Goal: Task Accomplishment & Management: Use online tool/utility

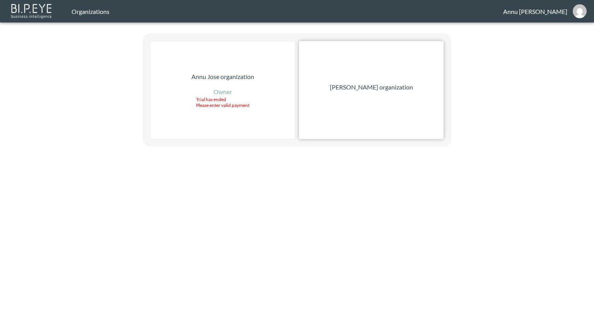
click at [346, 86] on p "[PERSON_NAME] organization" at bounding box center [371, 86] width 83 height 9
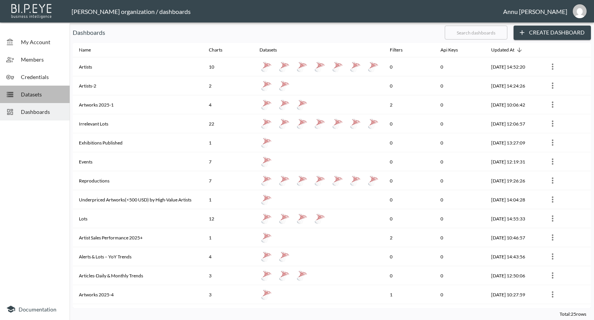
click at [45, 92] on span "Datasets" at bounding box center [42, 94] width 43 height 8
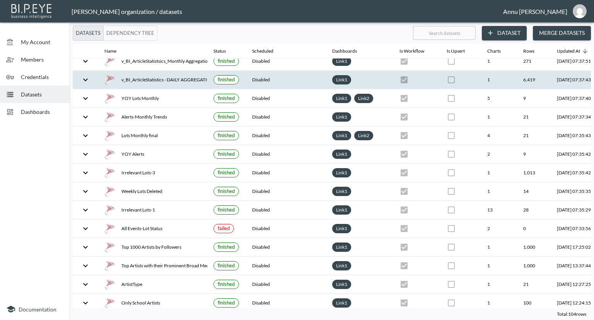
scroll to position [232, 0]
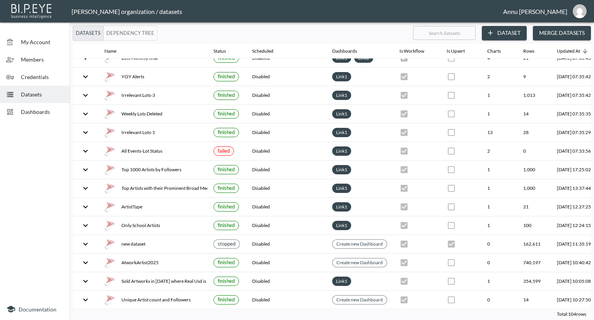
click at [47, 106] on div "Dashboards" at bounding box center [35, 111] width 70 height 17
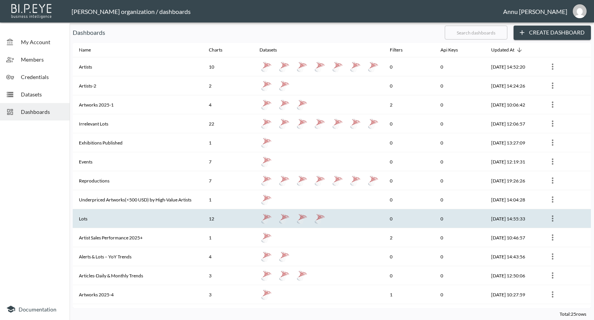
click at [85, 217] on th "Lots" at bounding box center [138, 218] width 130 height 19
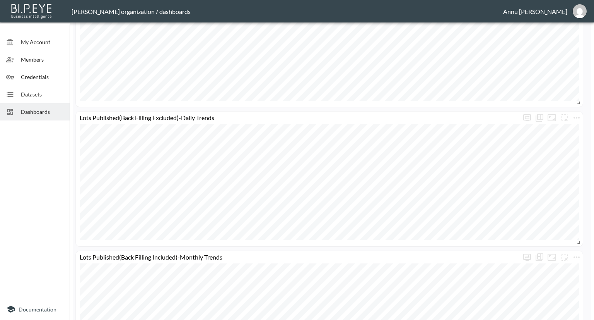
scroll to position [348, 0]
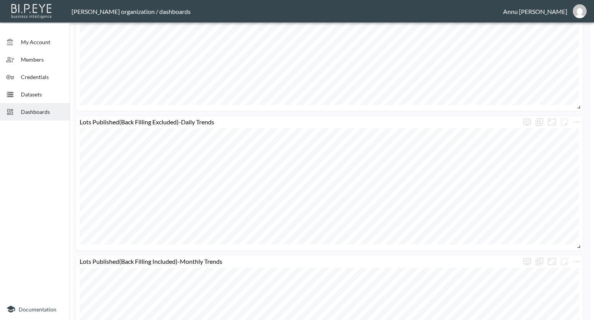
click at [52, 92] on span "Datasets" at bounding box center [42, 94] width 43 height 8
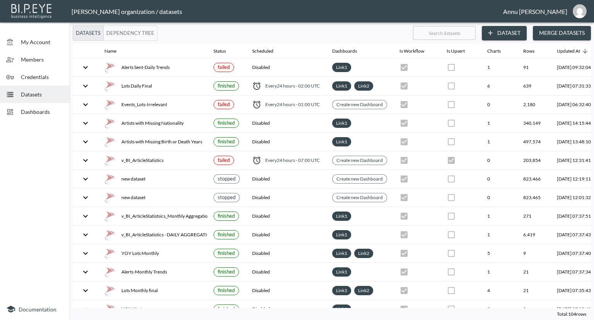
click at [509, 31] on button "Dataset" at bounding box center [504, 33] width 45 height 14
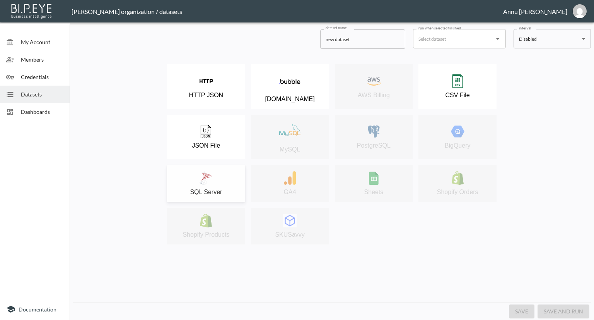
click at [223, 181] on div "SQL Server" at bounding box center [206, 183] width 70 height 24
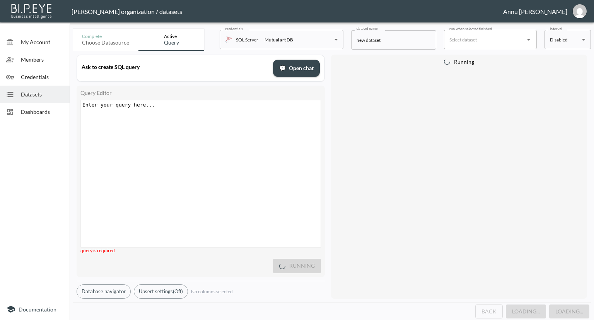
click at [173, 106] on pre "​" at bounding box center [202, 105] width 242 height 6
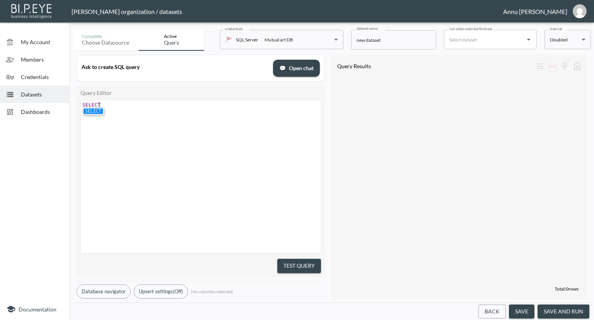
scroll to position [0, 19]
type textarea "SELECT 8 FROM v_"
type textarea "* FROM v-"
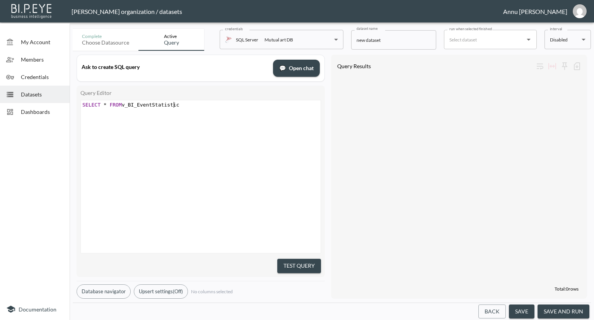
type textarea "_BI_EventStatistics"
click at [146, 223] on div "​ x SELECT * FROM v_BI_EventStatistics" at bounding box center [210, 186] width 259 height 172
click at [101, 103] on span "SELECT * FROM v_BI_EventStatistics" at bounding box center [132, 105] width 100 height 6
type textarea "top 10"
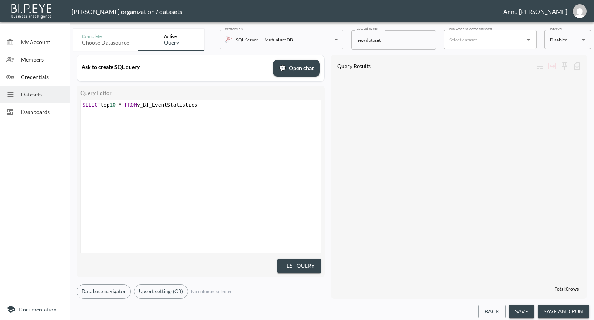
scroll to position [0, 19]
click at [204, 156] on div "​ x SELECT top 10 * FROM v_BI_EventStatistics" at bounding box center [210, 186] width 259 height 172
click at [288, 265] on button "Test Query" at bounding box center [300, 266] width 44 height 14
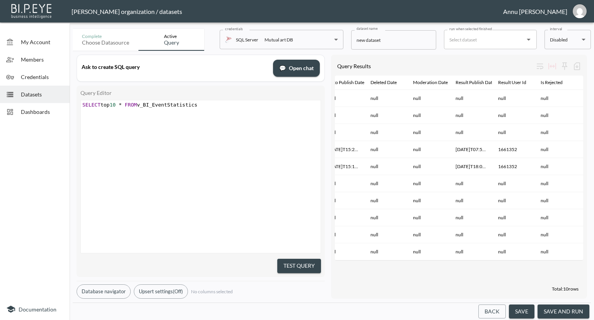
scroll to position [0, 870]
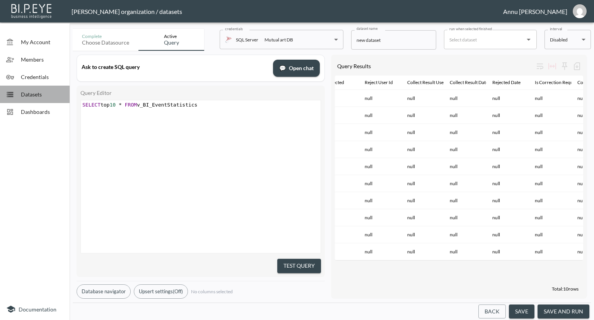
click at [33, 96] on span "Datasets" at bounding box center [42, 94] width 43 height 8
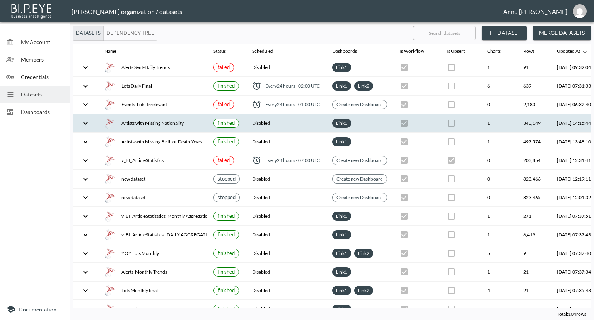
click at [174, 120] on div "Artists with Missing Nationality" at bounding box center [153, 123] width 97 height 11
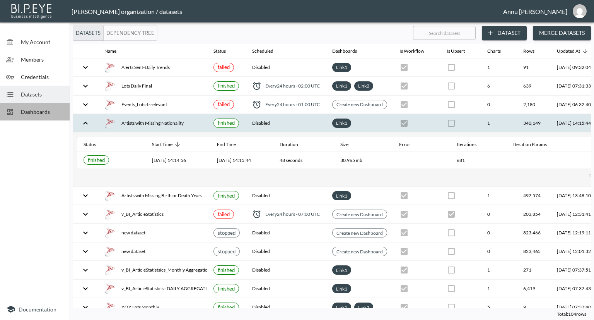
click at [41, 118] on div "Dashboards" at bounding box center [35, 111] width 70 height 17
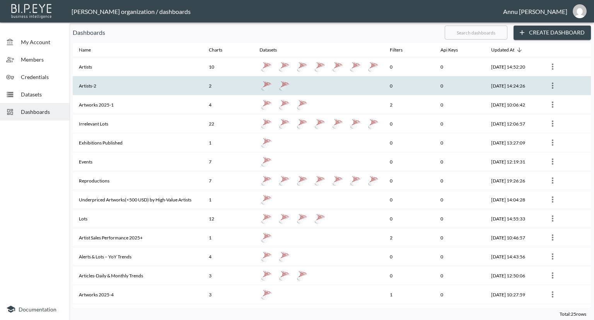
click at [116, 93] on th "Artists-2" at bounding box center [138, 85] width 130 height 19
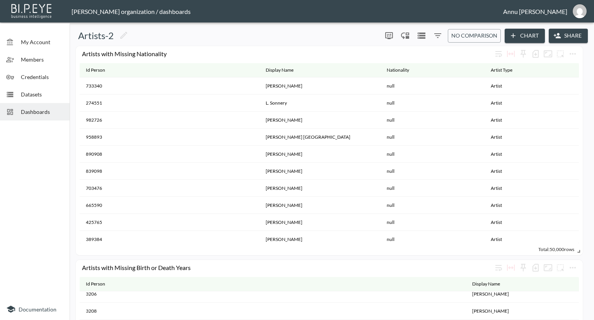
click at [37, 92] on span "Datasets" at bounding box center [42, 94] width 43 height 8
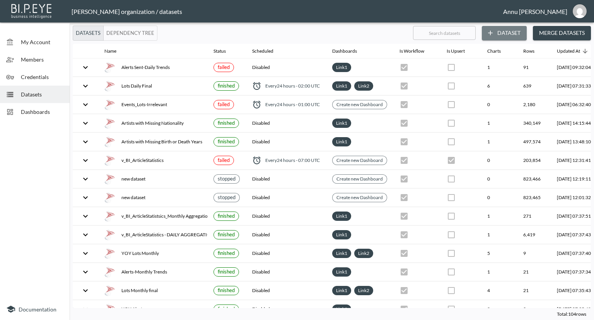
click at [510, 30] on button "Dataset" at bounding box center [504, 33] width 45 height 14
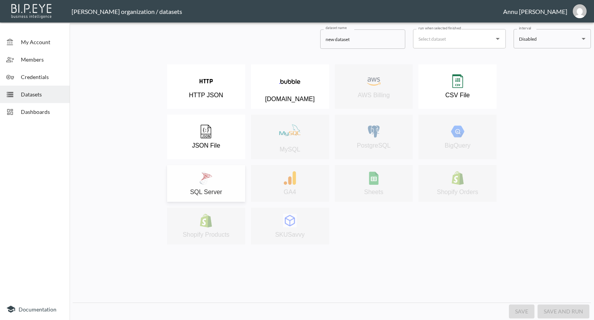
click at [209, 180] on img at bounding box center [206, 178] width 14 height 14
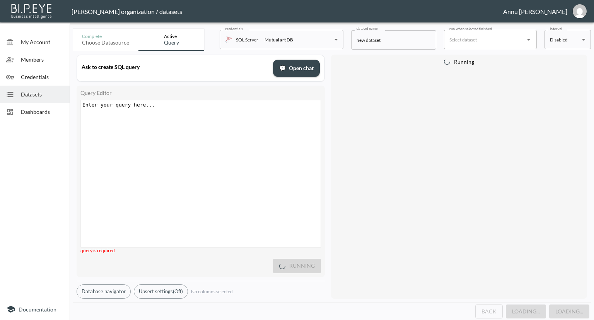
click at [185, 115] on div "Enter your query here... xxxxxxxxxx ​" at bounding box center [210, 183] width 259 height 166
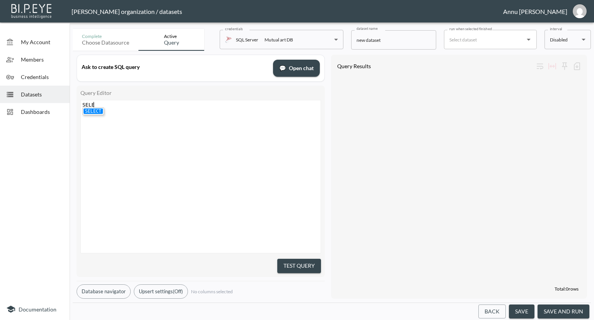
type textarea "SELET"
type textarea "CT TP"
type textarea "OP 10* FROM v_BI_EventStatistics"
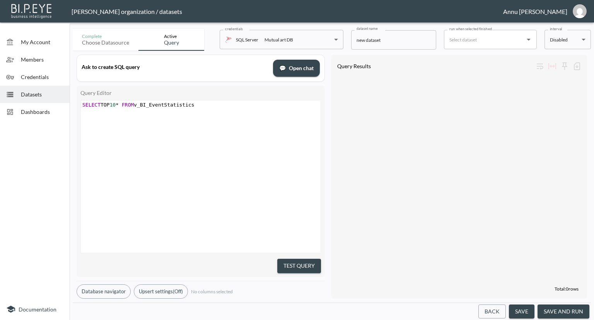
drag, startPoint x: 283, startPoint y: 260, endPoint x: 284, endPoint y: 254, distance: 6.4
click at [283, 260] on button "Test Query" at bounding box center [300, 266] width 44 height 14
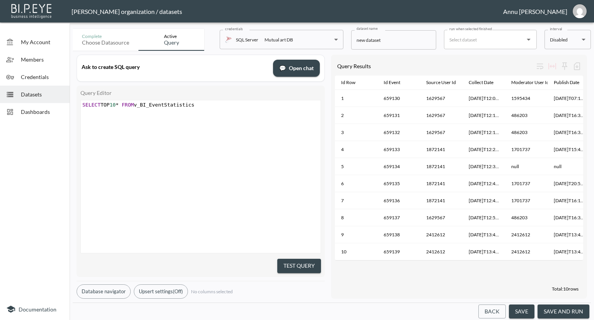
scroll to position [0, 153]
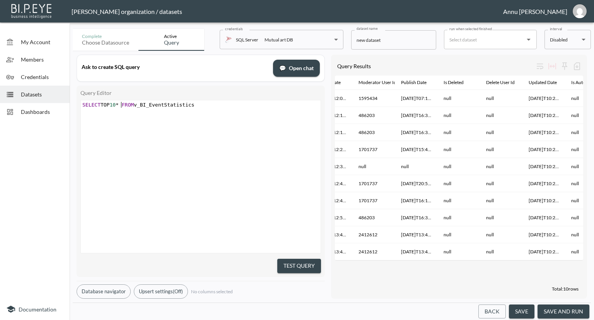
click at [121, 103] on span "SELECT TOP 10 * FROM v_BI_EventStatistics" at bounding box center [138, 105] width 112 height 6
type textarea "COUNT (*)"
click at [210, 100] on div "COUNT (*) xxxxxxxxxx SELECT COUNT ( * ) FROM v_BI_EventStatistics" at bounding box center [201, 176] width 241 height 153
click at [211, 108] on div "xxxxxxxxxx SELECT COUNT ( * ) FROM v_BI_EventStatistics" at bounding box center [202, 104] width 242 height 9
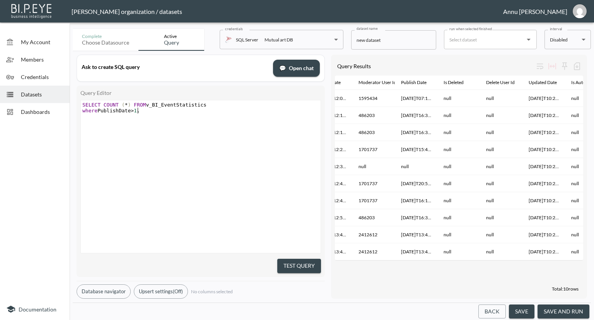
scroll to position [0, 56]
type textarea "where PublishDate>1.6.2025 or AutoPublishDtae"
type textarea "Dtae"
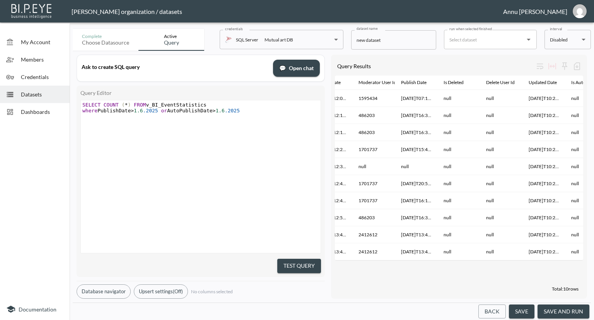
type textarea "ate>1.6.2025"
click at [297, 264] on button "Test Query" at bounding box center [300, 266] width 44 height 14
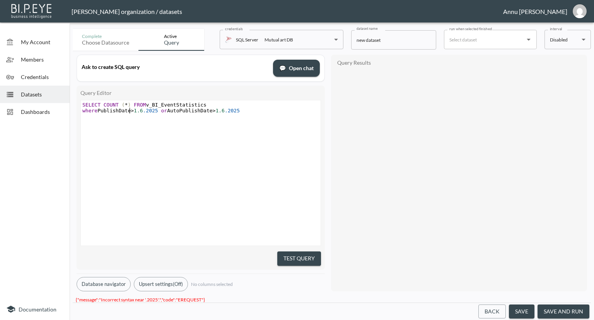
click at [131, 108] on span ">" at bounding box center [132, 111] width 3 height 6
drag, startPoint x: 133, startPoint y: 110, endPoint x: 149, endPoint y: 99, distance: 19.4
click at [134, 110] on span "1.6" at bounding box center [138, 111] width 9 height 6
type textarea "''"
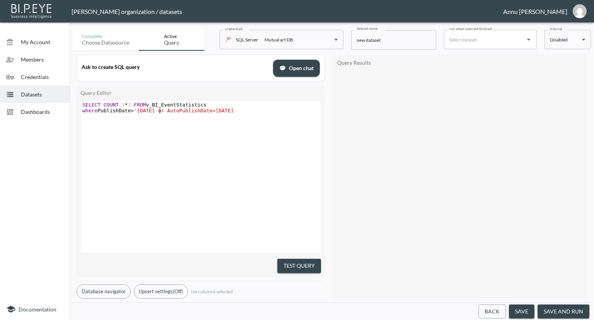
click at [160, 108] on span "'1.6.2025 or AutoPublishDate>1.6.2025" at bounding box center [184, 111] width 100 height 6
type textarea "''"
click at [214, 110] on span ">" at bounding box center [214, 111] width 3 height 6
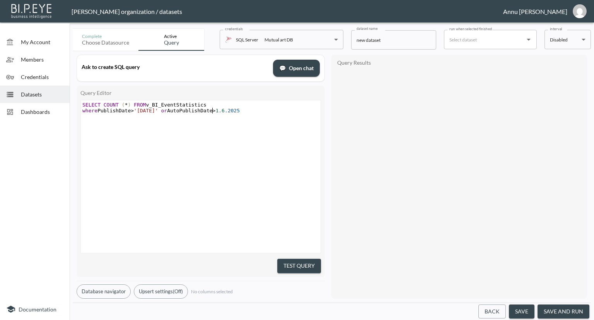
click at [217, 110] on span "1.6" at bounding box center [220, 111] width 9 height 6
click at [216, 111] on span "1.6" at bounding box center [220, 111] width 9 height 6
type textarea "''"
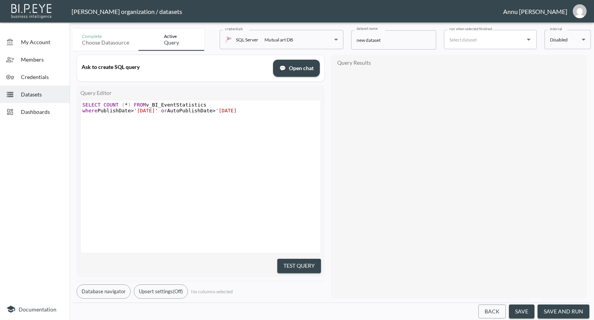
click at [250, 110] on pre "where PublishDate > '1.6.2025' or AutoPublishDate > '1.6.2025" at bounding box center [202, 111] width 242 height 6
type textarea "''"
click at [288, 260] on button "Test Query" at bounding box center [300, 266] width 44 height 14
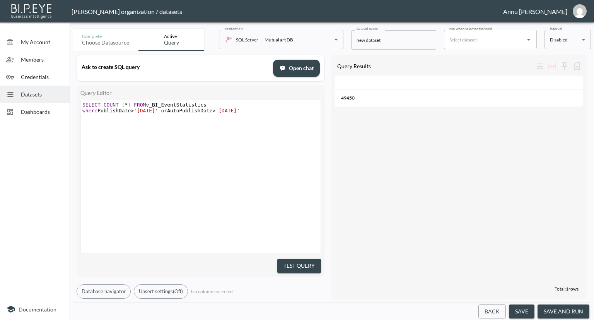
click at [104, 102] on span "COUNT" at bounding box center [111, 105] width 15 height 6
type textarea "DIs"
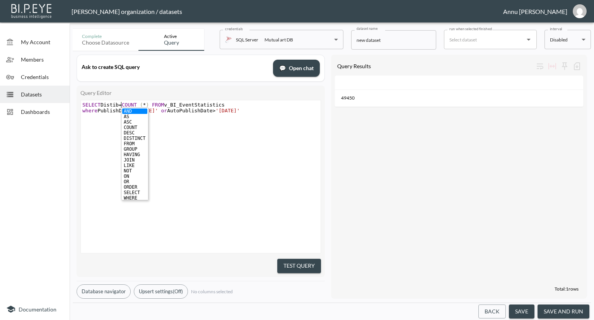
type textarea "istib=="
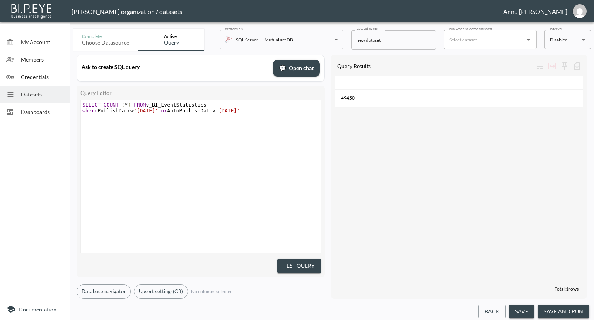
click at [125, 105] on span "*" at bounding box center [126, 105] width 3 height 6
click at [128, 104] on span ")" at bounding box center [129, 105] width 3 height 6
type textarea "DISTIC"
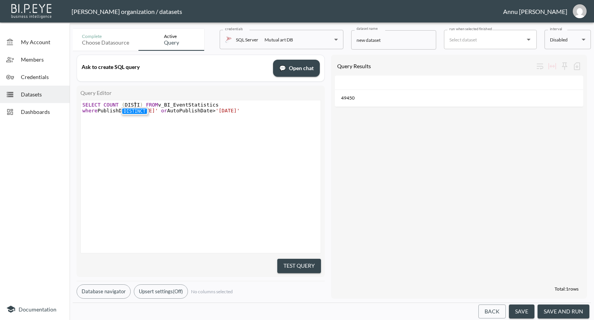
click at [138, 110] on li "DISTINCT" at bounding box center [134, 110] width 25 height 5
type textarea "En"
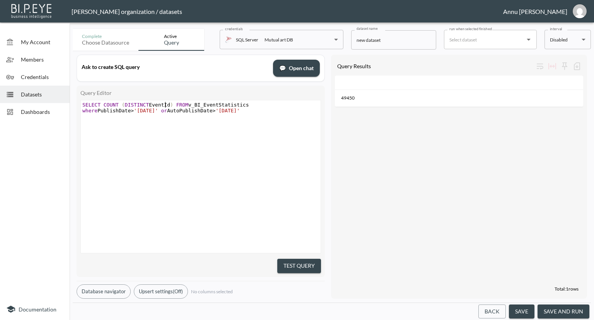
type textarea "ventId"
click at [294, 261] on button "Test Query" at bounding box center [300, 266] width 44 height 14
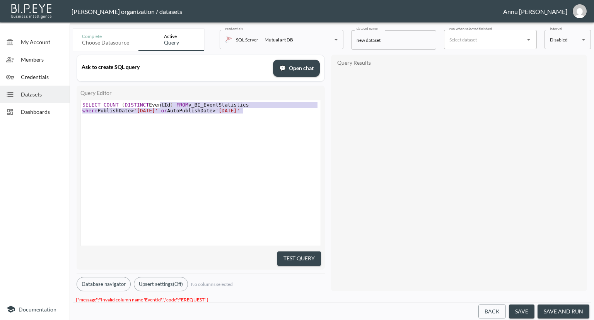
type textarea "SELECT COUNT (DISTINCT EventId) FROM v_BI_EventStatistics where PublishDate>'1.…"
drag, startPoint x: 245, startPoint y: 112, endPoint x: 62, endPoint y: 96, distance: 183.3
click at [62, 96] on div "My Account Members Credentials Datasets Dashboards Documentation Complete Choos…" at bounding box center [297, 160] width 594 height 320
click at [168, 104] on span "SELECT COUNT ( DISTINCT EventId ) FROM v_BI_EventStatistics" at bounding box center [165, 105] width 167 height 6
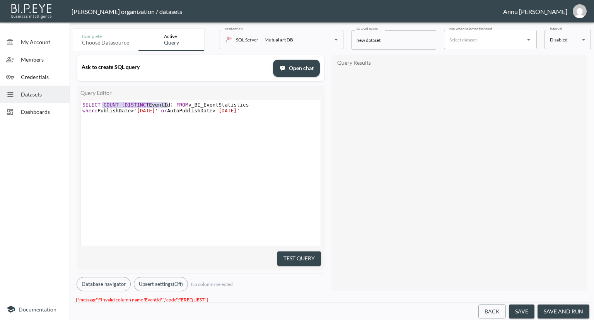
drag, startPoint x: 168, startPoint y: 103, endPoint x: 102, endPoint y: 103, distance: 66.6
click at [102, 103] on span "SELECT COUNT ( DISTINCT EventId ) FROM v_BI_EventStatistics" at bounding box center [165, 105] width 167 height 6
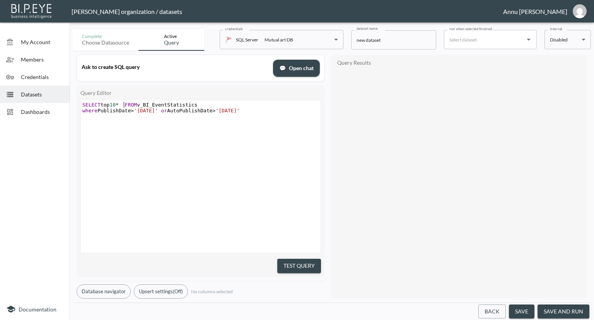
type textarea "top 10*"
type textarea "where PublishDate>'1.6.2025' or AutoPublishDate>'1.6.2025'"
drag, startPoint x: 250, startPoint y: 110, endPoint x: 74, endPoint y: 108, distance: 176.9
click at [74, 108] on div "Ask to create SQL query 💬 Open chat Query Editor where PublishDate>'1.6.2025' o…" at bounding box center [332, 177] width 519 height 252
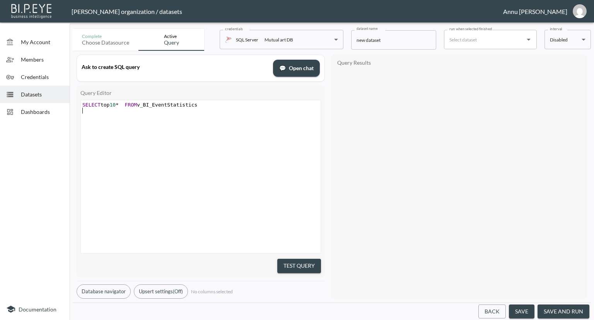
click at [298, 266] on button "Test Query" at bounding box center [300, 266] width 44 height 14
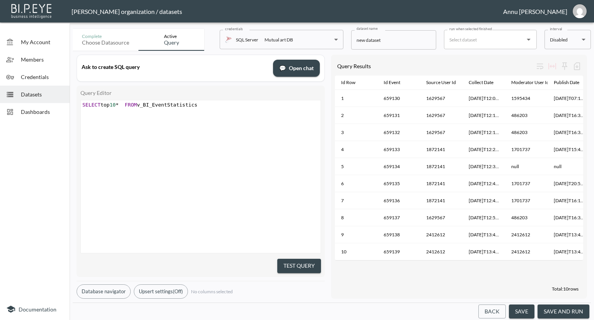
scroll to position [0, 0]
type textarea "SELECT top 10* FROM v_BI_EventStatistics"
drag, startPoint x: 239, startPoint y: 106, endPoint x: 0, endPoint y: 91, distance: 239.3
click at [0, 91] on div "My Account Members Credentials Datasets Dashboards Documentation Complete Choos…" at bounding box center [297, 160] width 594 height 320
paste textarea
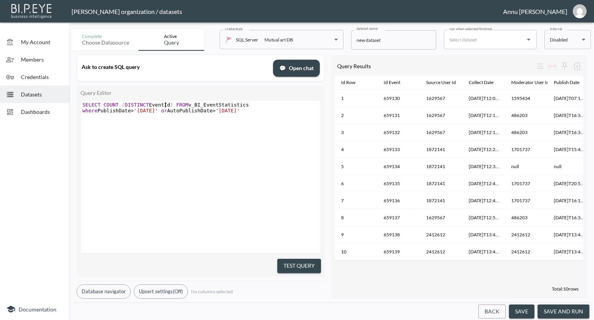
click at [170, 104] on span ")" at bounding box center [171, 105] width 3 height 6
type textarea "IdEvn"
type textarea "ent"
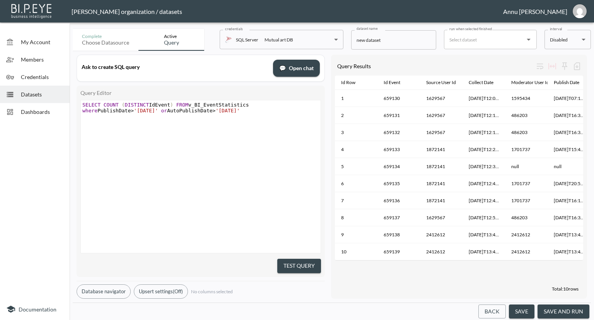
click at [181, 173] on div "x SELECT COUNT ( DISTINCT IdEvent ) FROM v_BI_EventStatistics where PublishDate…" at bounding box center [210, 186] width 259 height 172
click at [284, 261] on button "Test Query" at bounding box center [300, 266] width 44 height 14
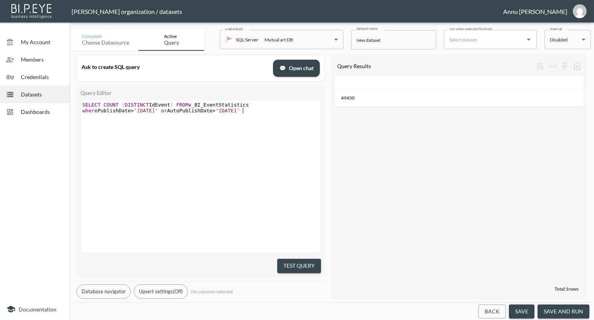
scroll to position [0, 0]
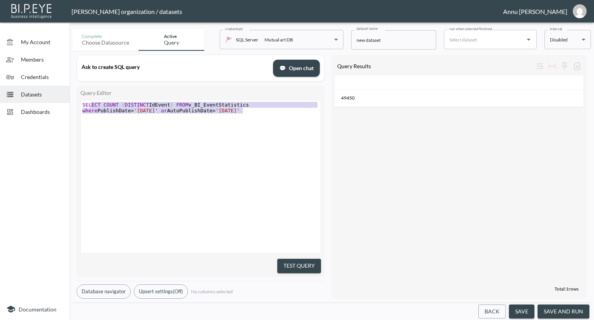
type textarea "SELECT COUNT (DISTINCT IdEvent) FROM v_BI_EventStatistics where PublishDate>'1.…"
drag, startPoint x: 248, startPoint y: 108, endPoint x: 77, endPoint y: 106, distance: 171.1
click at [77, 106] on div "Query Editor SELECT COUNT (DISTINCT IdEvent) FROM v_BI_EventStatistics where Pu…" at bounding box center [201, 181] width 248 height 191
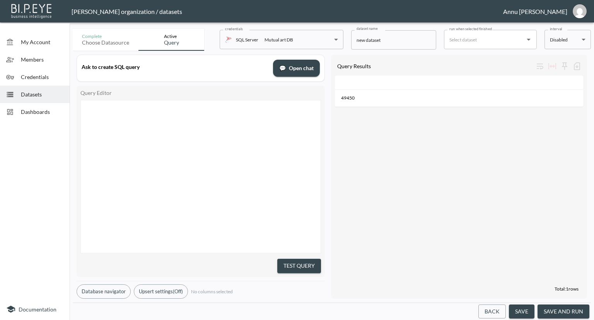
type textarea "S"
paste textarea ")"
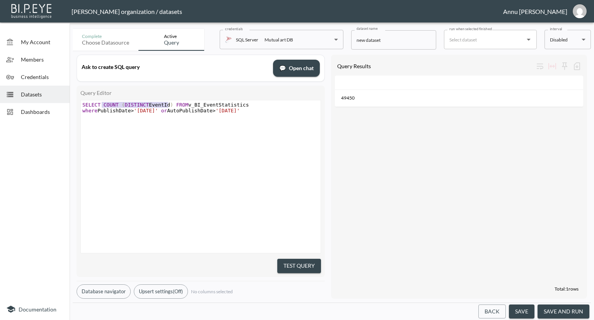
drag, startPoint x: 168, startPoint y: 104, endPoint x: 102, endPoint y: 104, distance: 66.2
click at [102, 104] on span "SELECT COUNT ( DISTINCT EventId ) FROM v_BI_EventStatistics" at bounding box center [165, 105] width 167 height 6
type textarea "TOP 0"
type textarea "10*"
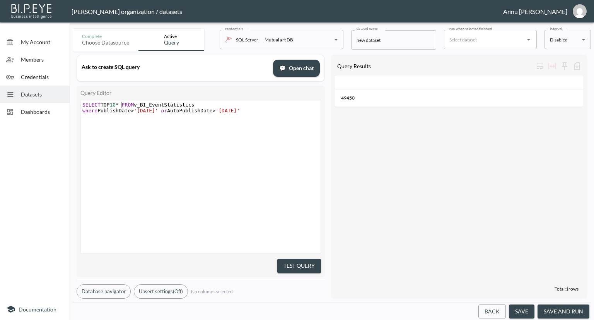
scroll to position [0, 8]
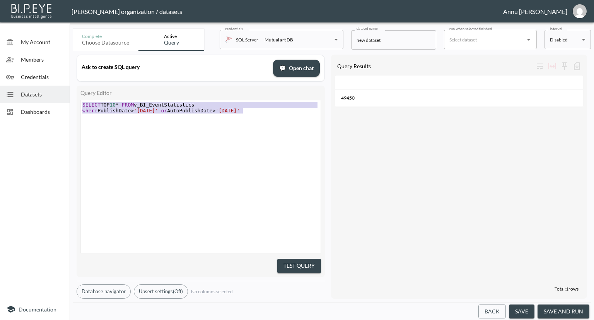
type textarea "where PublishDate>'1.6.2025' or AutoPublishDate>'1.6.2025'"
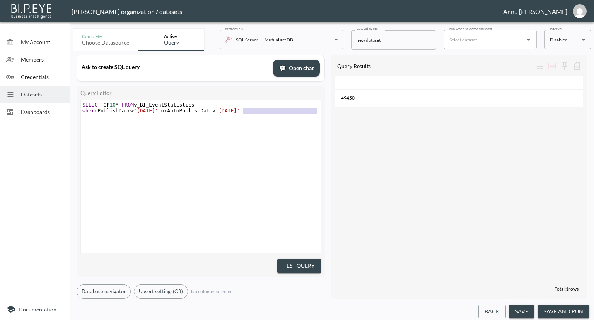
type textarea "where PublishDate>'1.6.2025' or AutoPublishDate>'1.6.2025'"
drag, startPoint x: 248, startPoint y: 109, endPoint x: 50, endPoint y: 113, distance: 197.8
click at [50, 113] on div "My Account Members Credentials Datasets Dashboards Documentation Complete Choos…" at bounding box center [297, 160] width 594 height 320
click at [198, 174] on div "x SELECT TOP 10 * FROM v_BI_EventStatistics ​ ​" at bounding box center [210, 186] width 259 height 172
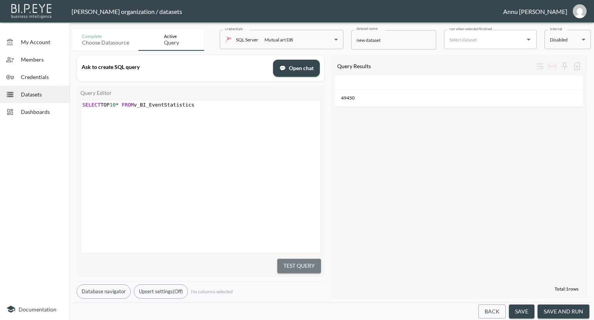
drag, startPoint x: 288, startPoint y: 264, endPoint x: 303, endPoint y: 204, distance: 61.6
click at [288, 260] on button "Test Query" at bounding box center [300, 266] width 44 height 14
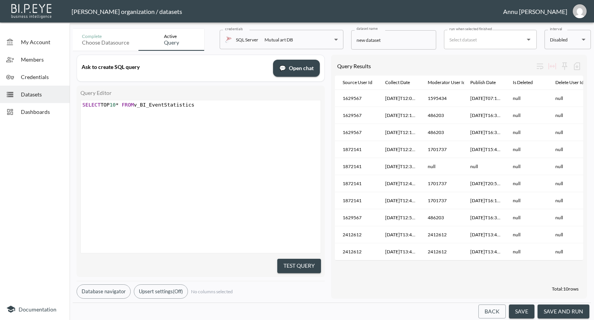
scroll to position [0, 141]
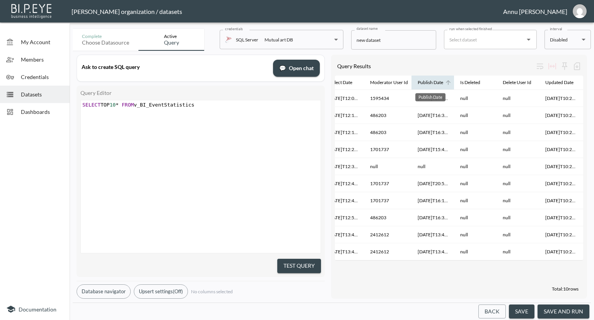
drag, startPoint x: 406, startPoint y: 78, endPoint x: 423, endPoint y: 79, distance: 16.7
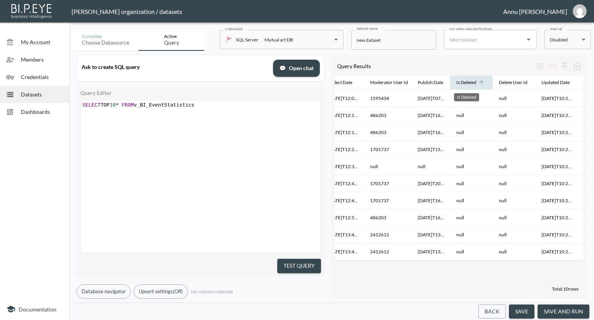
drag, startPoint x: 452, startPoint y: 78, endPoint x: 460, endPoint y: 79, distance: 7.8
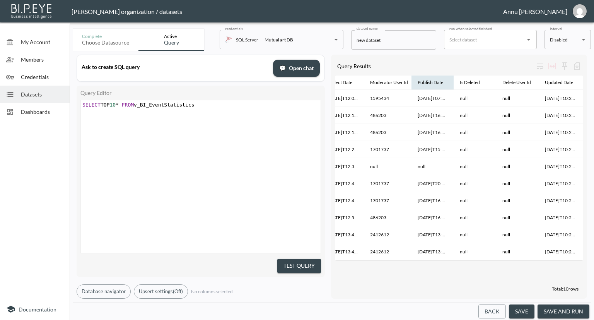
click at [452, 79] on div at bounding box center [453, 82] width 2 height 14
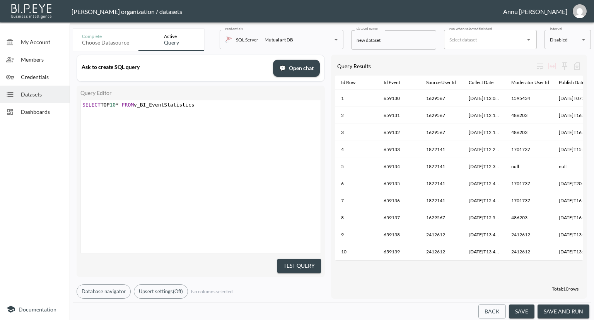
scroll to position [0, 0]
type textarea "SELECT TOP 10* FROM v_BI_EventStatistics"
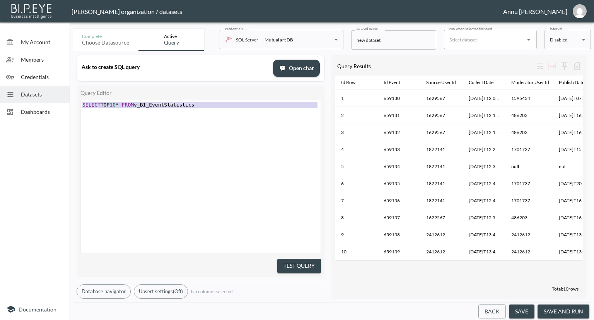
drag, startPoint x: 204, startPoint y: 108, endPoint x: 71, endPoint y: 103, distance: 133.3
click at [71, 103] on div "Complete Choose datasource Active Query credentials SQL Server Mutual art DB 82…" at bounding box center [332, 173] width 525 height 294
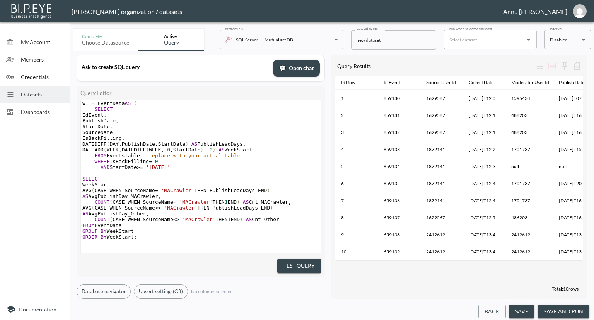
scroll to position [12, 0]
click at [299, 261] on button "Test Query" at bounding box center [300, 266] width 44 height 14
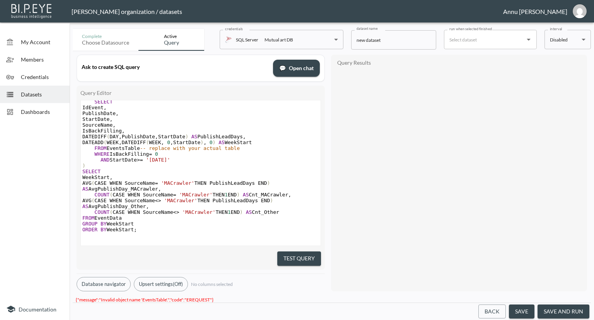
scroll to position [0, 0]
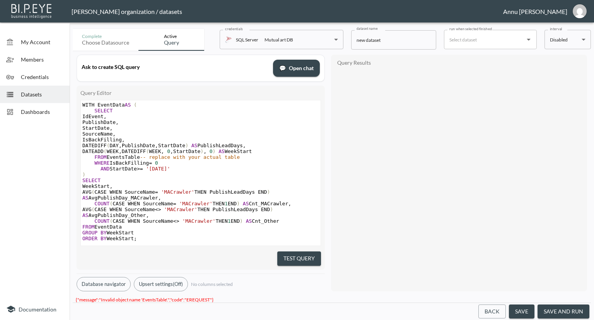
click at [138, 158] on span "FROM EventsTable -- replace with your actual table" at bounding box center [161, 157] width 158 height 6
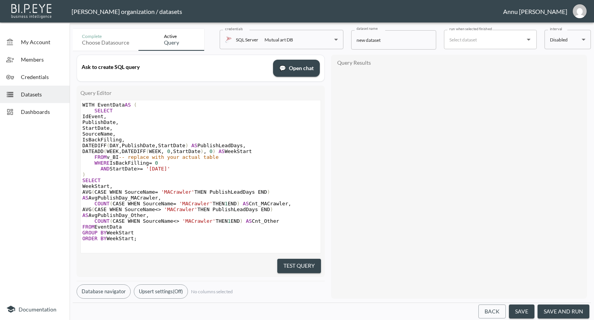
scroll to position [0, 14]
type textarea "v_BI_EventStatistis"
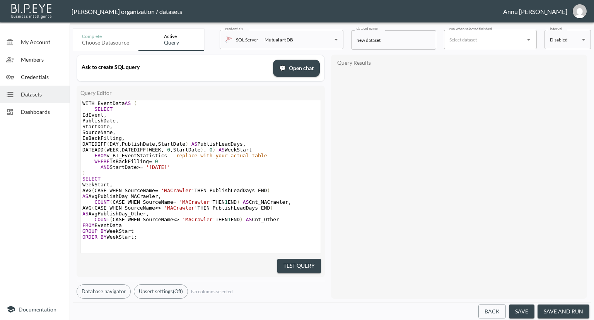
type textarea "ics"
click at [286, 261] on button "Test Query" at bounding box center [300, 266] width 44 height 14
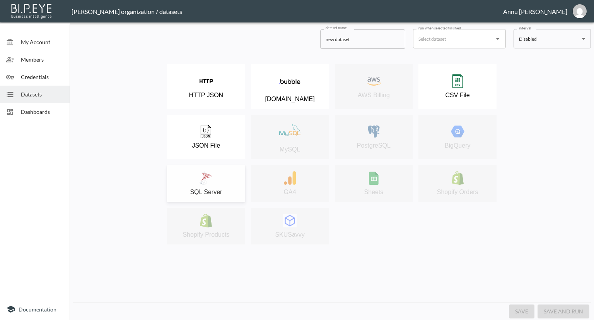
click at [229, 173] on div "SQL Server" at bounding box center [206, 183] width 70 height 24
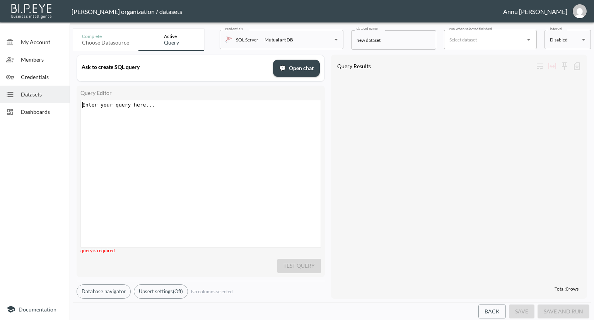
click at [175, 107] on pre "​" at bounding box center [202, 105] width 242 height 6
click at [181, 106] on pre "​" at bounding box center [202, 105] width 242 height 6
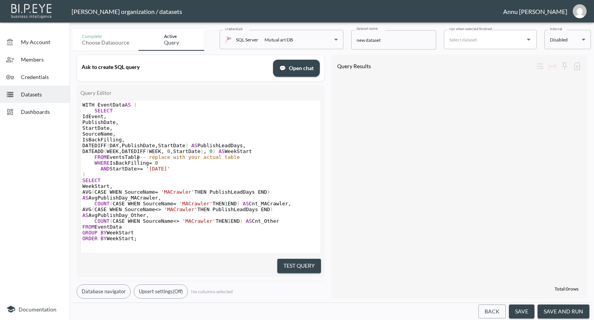
click at [137, 158] on span "FROM EventsTable -- replace with your actual table" at bounding box center [161, 157] width 158 height 6
type textarea "v_BI_EventStatistics"
click at [287, 259] on button "Test Query" at bounding box center [300, 266] width 44 height 14
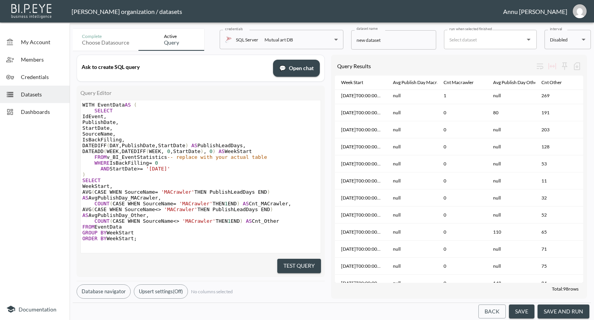
scroll to position [155, 0]
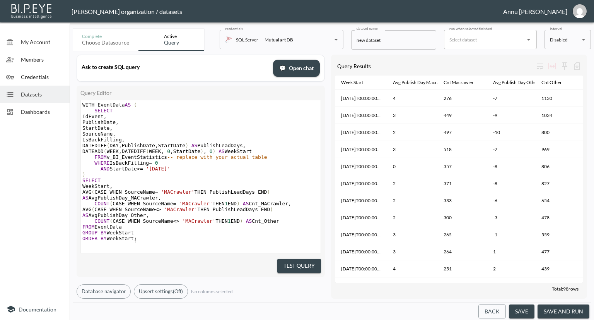
type textarea "WITH EventData AS ( SELECT IdEvent, PublishDate, StartDate, SourceName, IsBackF…"
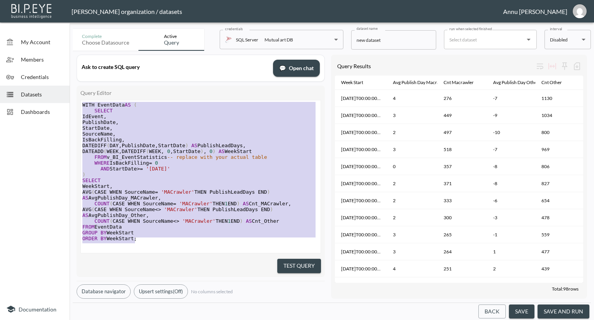
scroll to position [0, 0]
drag, startPoint x: 149, startPoint y: 235, endPoint x: 82, endPoint y: 44, distance: 202.5
click at [82, 44] on div "Complete Choose datasource Active Query credentials SQL Server Mutual art DB 82…" at bounding box center [332, 173] width 519 height 294
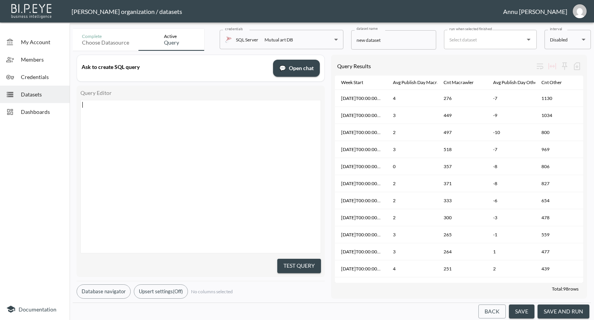
scroll to position [75, 0]
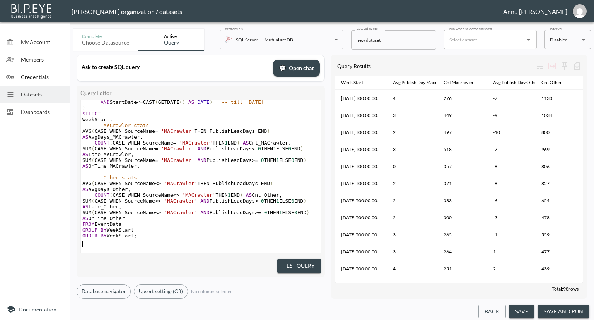
click at [306, 260] on button "Test Query" at bounding box center [300, 266] width 44 height 14
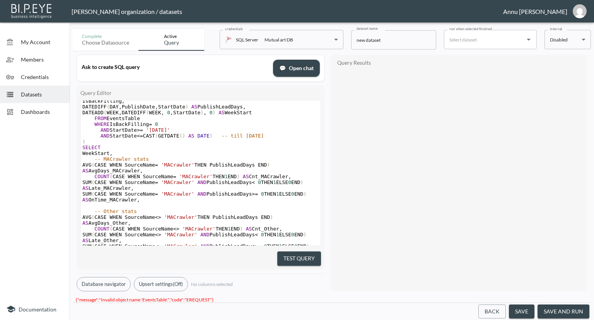
scroll to position [0, 0]
click at [144, 118] on pre "FROM EventsTable" at bounding box center [201, 118] width 240 height 6
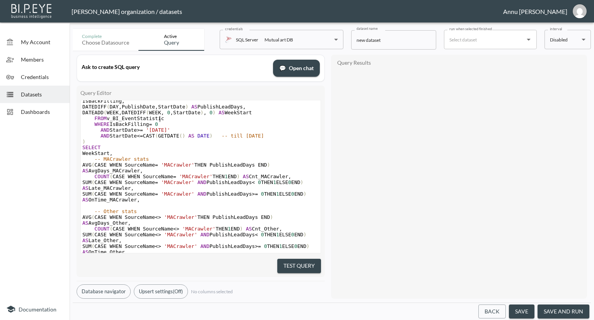
scroll to position [0, 56]
type textarea "v_BI_EventStatistics"
click at [296, 265] on button "Test Query" at bounding box center [300, 266] width 44 height 14
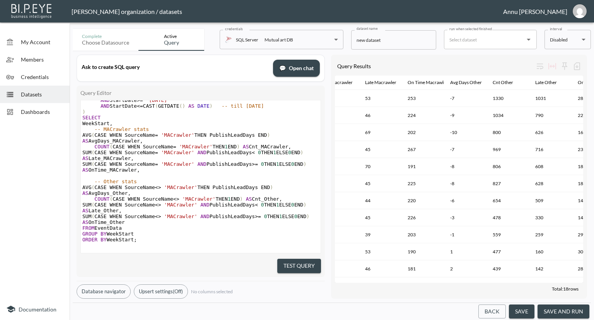
scroll to position [82, 0]
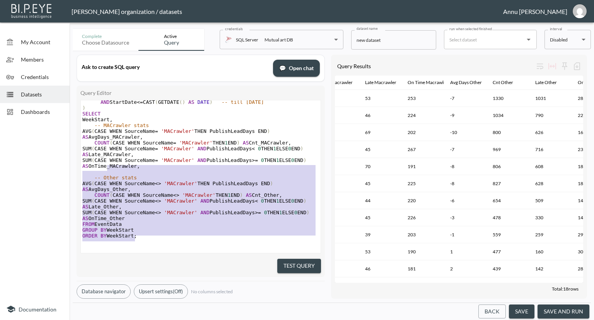
type textarea "WITH EventData AS ( SELECT IdEvent, PublishDate, StartDate, SourceName, IsBackF…"
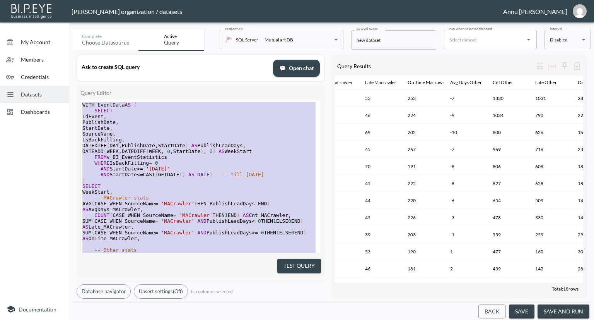
drag, startPoint x: 140, startPoint y: 228, endPoint x: 93, endPoint y: 24, distance: 209.9
click at [93, 24] on div "My Account Members Credentials Datasets Dashboards Documentation Complete Choos…" at bounding box center [297, 160] width 594 height 320
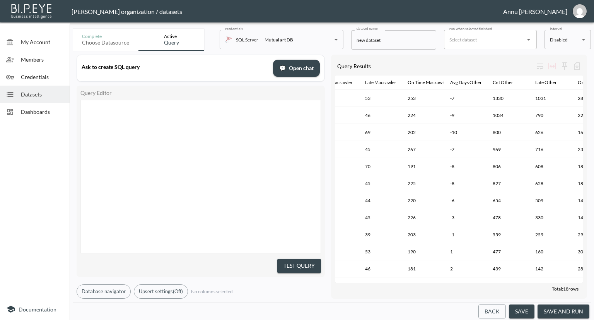
scroll to position [51, 0]
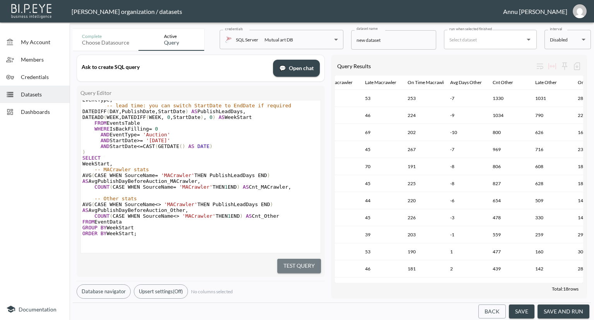
click at [284, 264] on button "Test Query" at bounding box center [300, 266] width 44 height 14
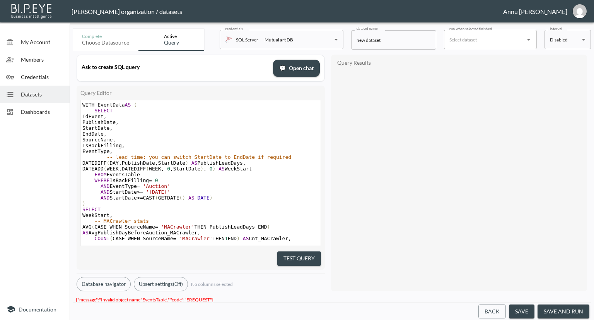
scroll to position [0, 0]
click at [137, 176] on span "FROM EventsTable" at bounding box center [111, 174] width 58 height 6
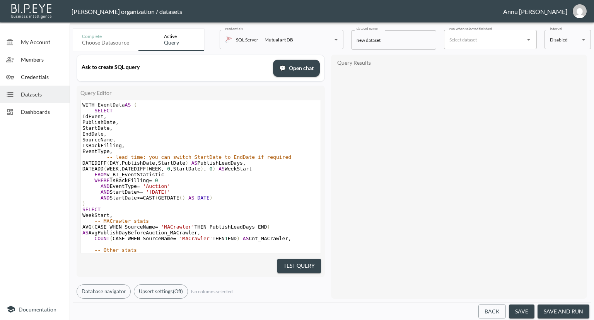
scroll to position [0, 56]
type textarea "v_BI_EventStatistics"
click at [298, 266] on button "Test Query" at bounding box center [300, 266] width 44 height 14
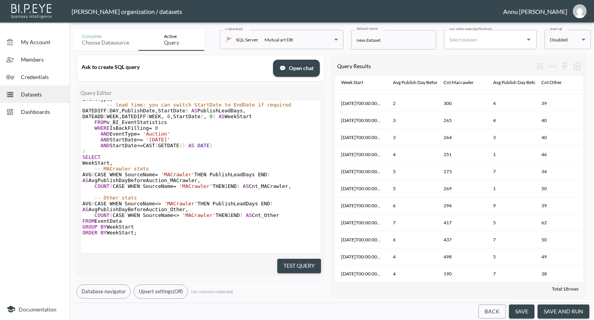
scroll to position [65, 0]
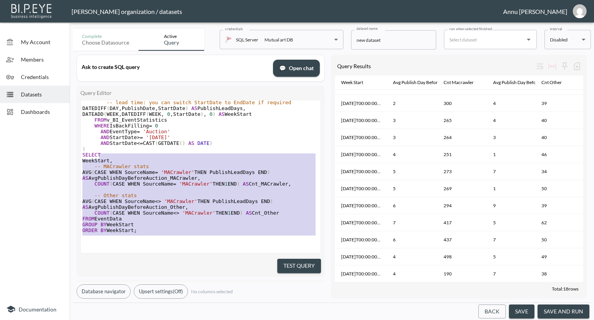
type textarea "WITH EventData AS ( SELECT IdEvent, PublishDate, StartDate, EndDate, SourceName…"
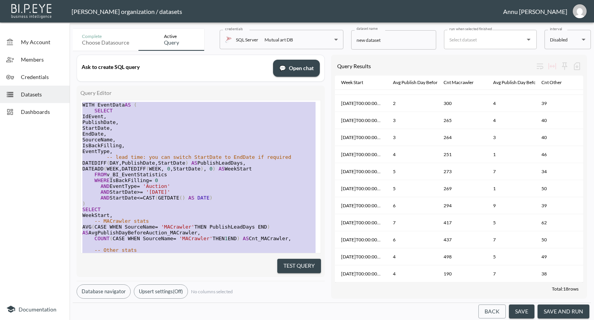
drag, startPoint x: 150, startPoint y: 226, endPoint x: 76, endPoint y: 51, distance: 189.4
click at [76, 51] on div "Ask to create SQL query 💬 Open chat Query Editor x WITH EventData AS ( SELECT I…" at bounding box center [332, 177] width 519 height 252
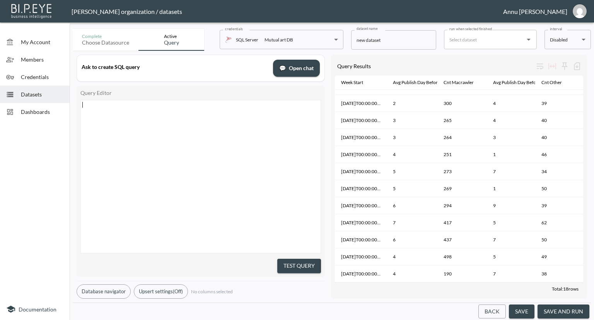
scroll to position [99, 0]
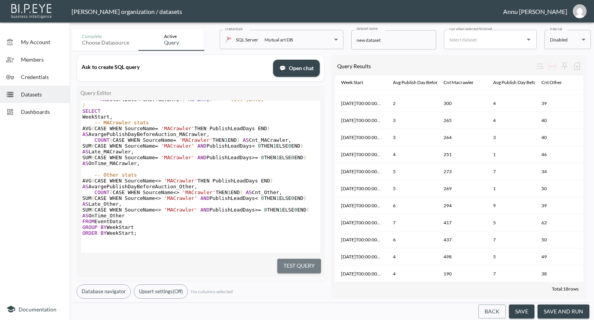
click at [307, 262] on button "Test Query" at bounding box center [300, 266] width 44 height 14
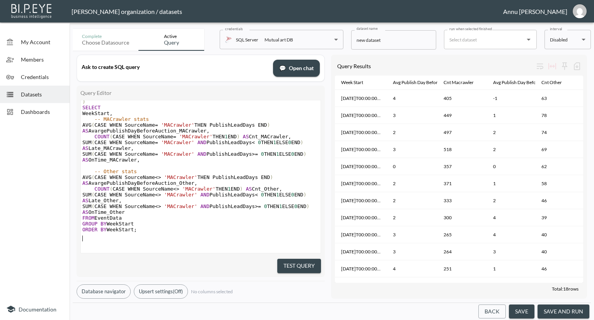
scroll to position [0, 0]
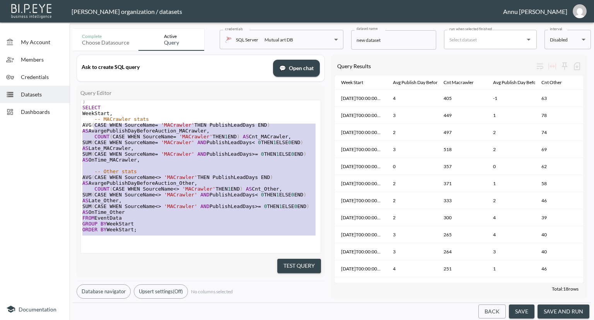
type textarea "WITH EventData AS ( SELECT IdEvent, PublishDate, StartDate, EndDate, SourceName…"
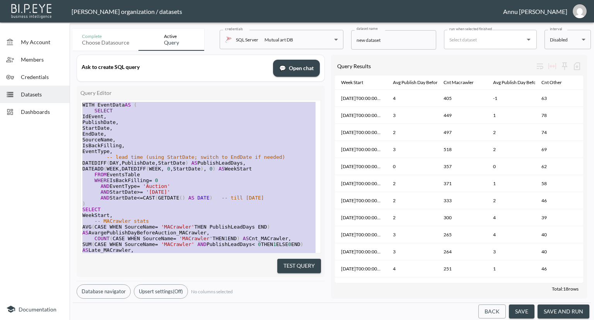
drag, startPoint x: 144, startPoint y: 227, endPoint x: 90, endPoint y: 19, distance: 215.5
click at [90, 19] on div "Nadia Senft organization / datasets Annu Jose My Account Members Credentials Da…" at bounding box center [297, 160] width 594 height 320
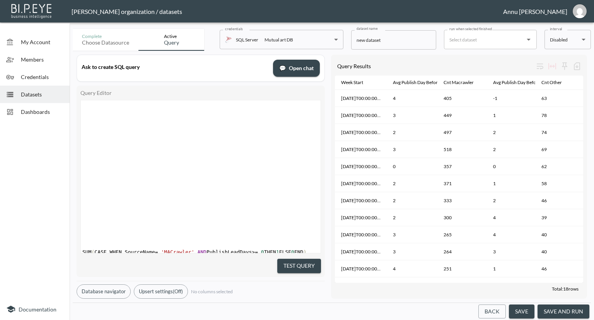
scroll to position [240, 0]
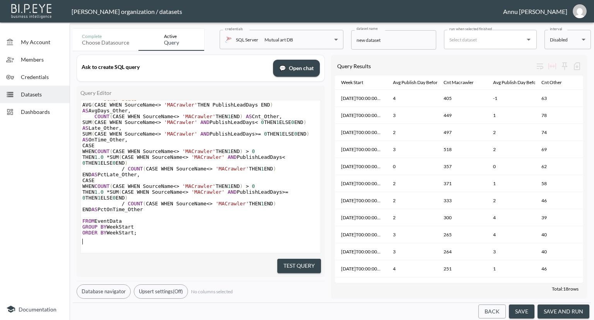
drag, startPoint x: 280, startPoint y: 261, endPoint x: 235, endPoint y: 202, distance: 74.4
click at [280, 260] on button "Test Query" at bounding box center [300, 266] width 44 height 14
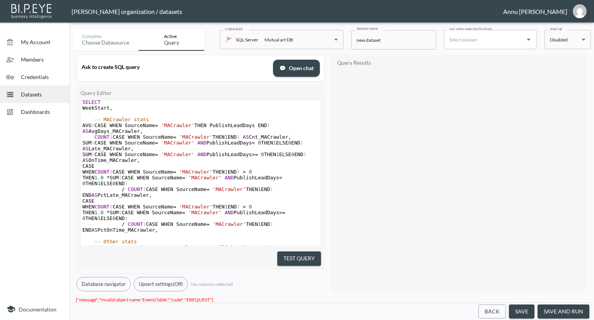
scroll to position [0, 0]
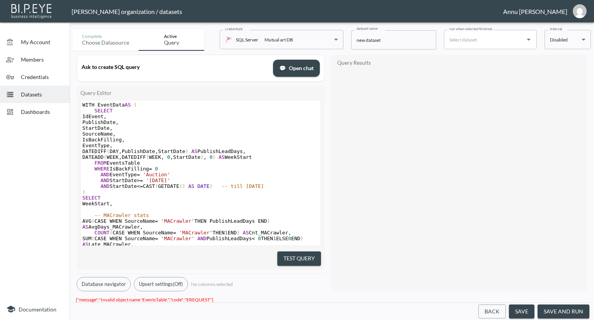
click at [138, 163] on pre "FROM EventsTable" at bounding box center [201, 163] width 240 height 6
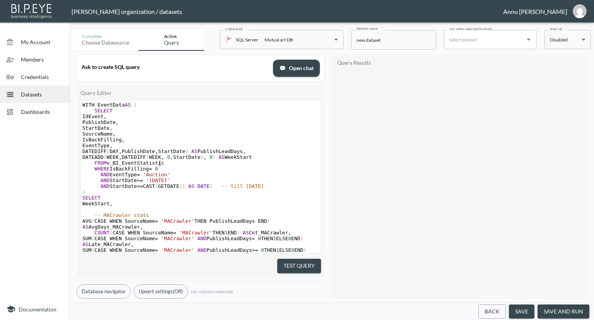
scroll to position [0, 56]
type textarea "v_BI_EventStatistics"
click at [281, 260] on button "Test Query" at bounding box center [300, 266] width 44 height 14
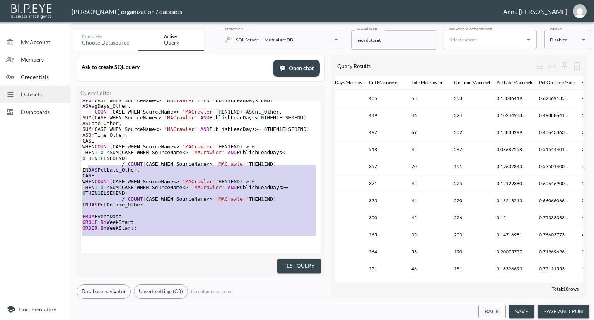
scroll to position [119, 0]
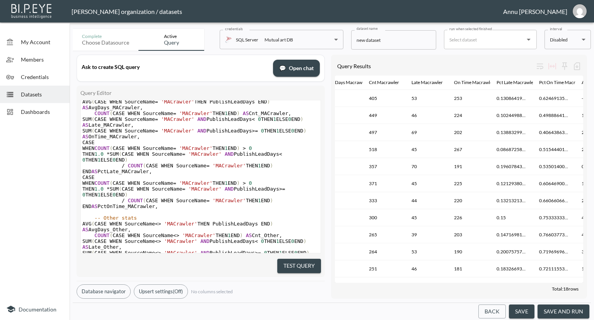
type textarea "WITH EventData AS ( SELECT IdEvent, PublishDate, StartDate, SourceName, IsBackF…"
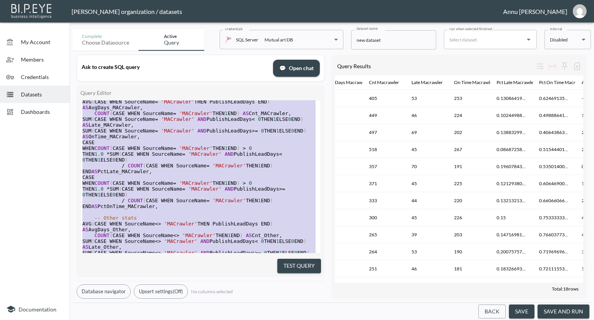
scroll to position [0, 0]
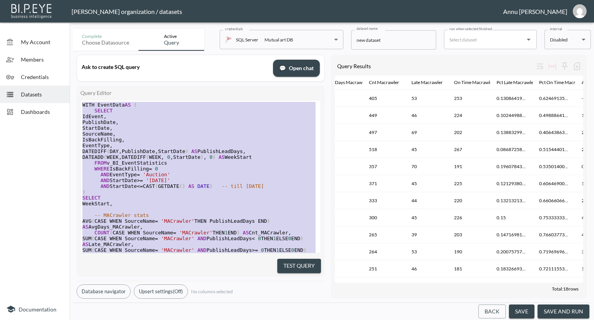
drag, startPoint x: 147, startPoint y: 225, endPoint x: 43, endPoint y: -14, distance: 260.3
click at [43, 0] on html "BI.P.EYE, Interactive Analytics Dashboards - app Nadia Senft organization / dat…" at bounding box center [297, 160] width 594 height 320
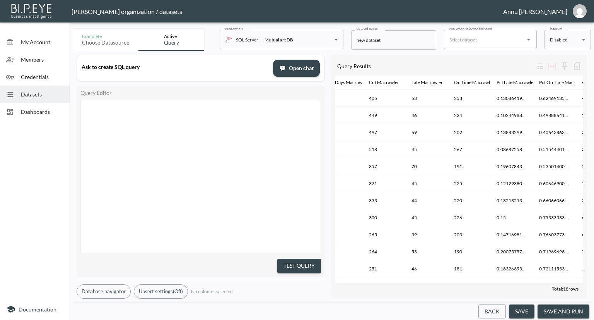
scroll to position [281, 0]
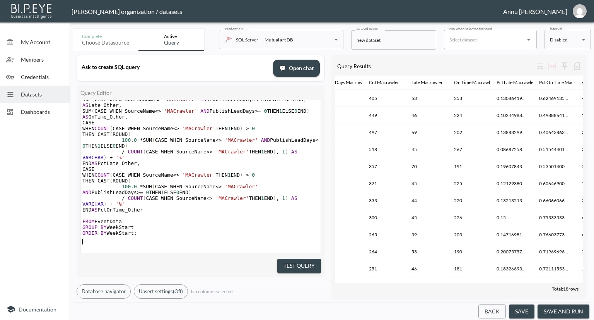
click at [289, 260] on button "Test Query" at bounding box center [300, 266] width 44 height 14
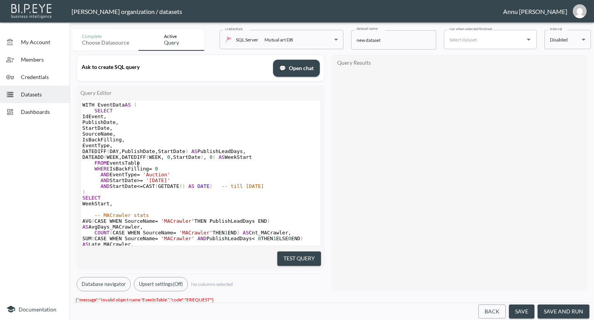
scroll to position [0, 0]
click at [138, 164] on pre "FROM EventsTable" at bounding box center [201, 163] width 240 height 6
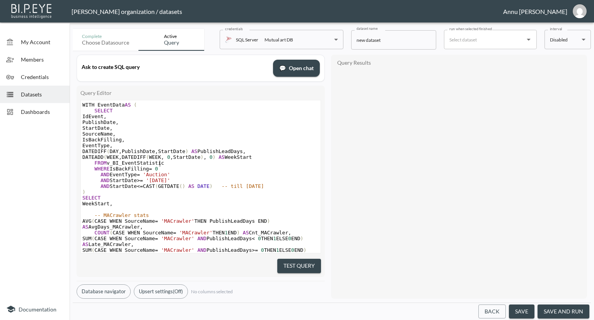
scroll to position [0, 56]
type textarea "v_BI_EventStatistics"
click at [297, 268] on button "Test Query" at bounding box center [300, 266] width 44 height 14
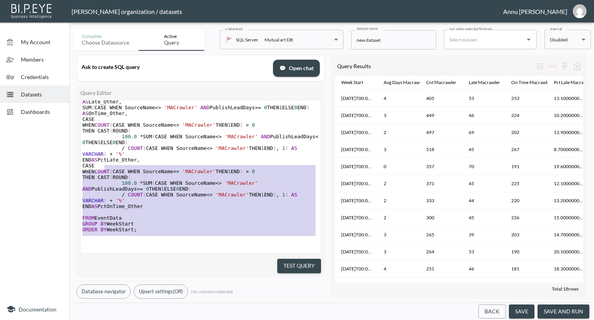
scroll to position [137, 0]
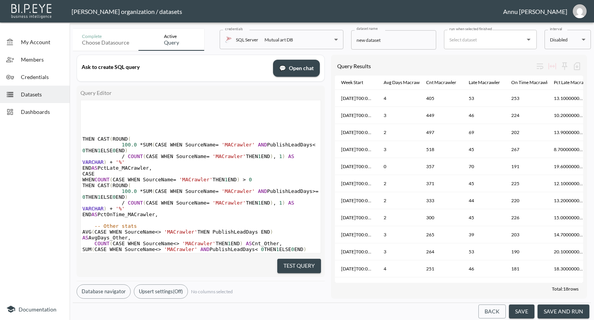
type textarea "WITH EventData AS ( SELECT IdEvent, PublishDate, StartDate, SourceName, IsBackF…"
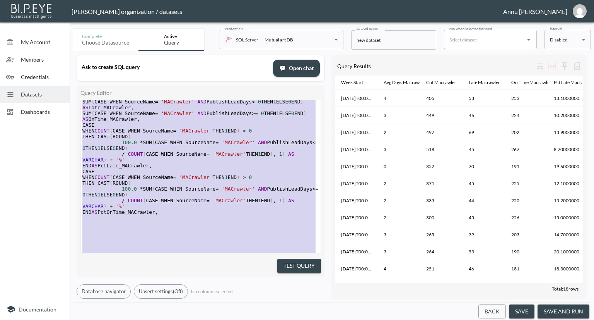
scroll to position [0, 0]
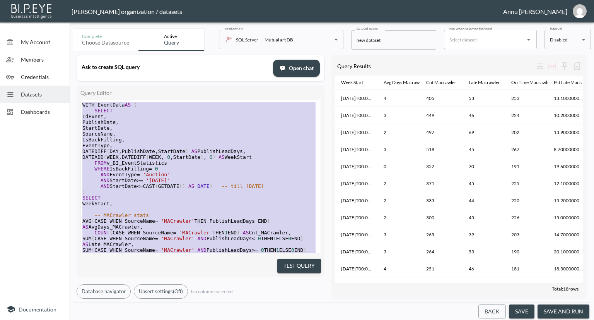
drag, startPoint x: 142, startPoint y: 227, endPoint x: 68, endPoint y: -22, distance: 260.5
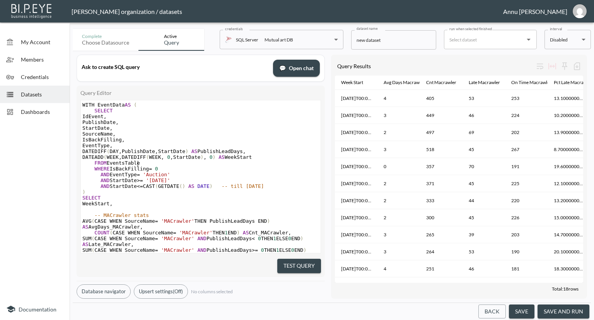
click at [138, 164] on pre "FROM EventsTable" at bounding box center [201, 163] width 240 height 6
type textarea "v_BI_EventStatistics"
click at [295, 261] on button "Test Query" at bounding box center [300, 266] width 44 height 14
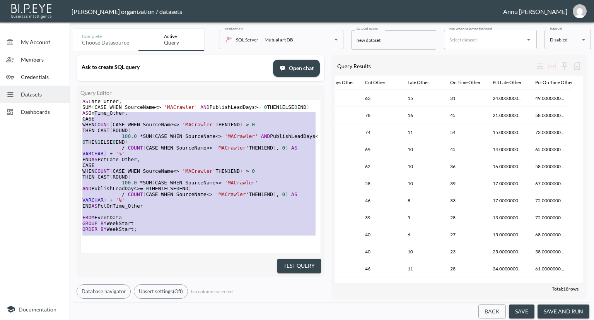
scroll to position [166, 0]
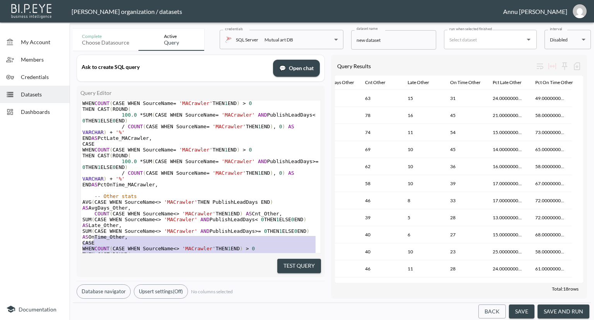
type textarea "WITH EventData AS ( SELECT IdEvent, PublishDate, StartDate, SourceName, IsBackF…"
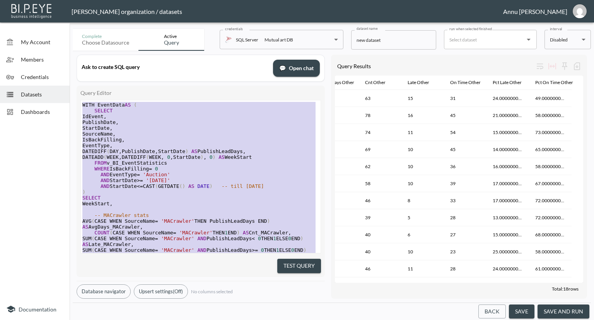
drag, startPoint x: 151, startPoint y: 226, endPoint x: 74, endPoint y: 2, distance: 237.2
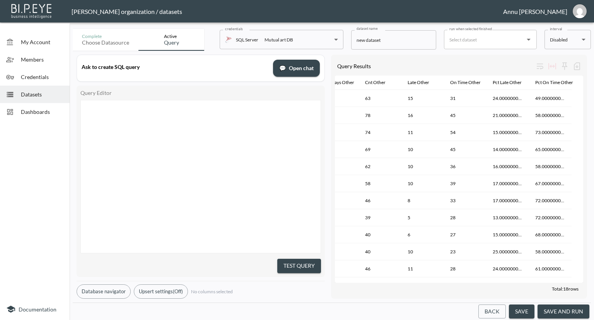
scroll to position [263, 0]
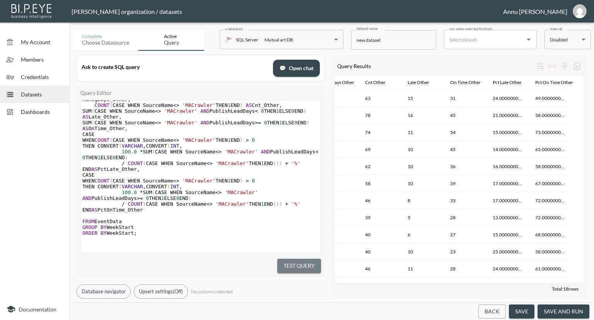
click at [285, 259] on button "Test Query" at bounding box center [300, 266] width 44 height 14
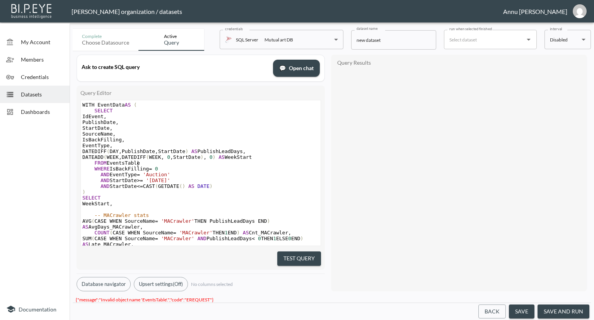
scroll to position [0, 0]
click at [139, 165] on pre "FROM EventsTable" at bounding box center [201, 163] width 240 height 6
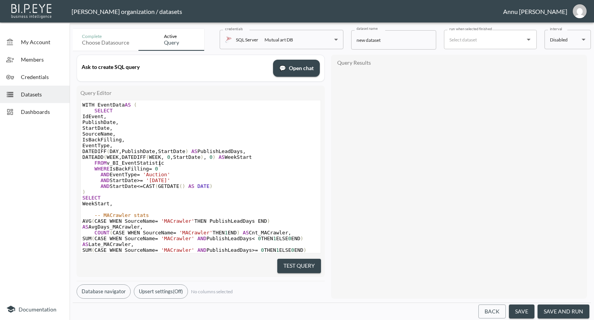
scroll to position [0, 56]
type textarea "v_BI_EventStatistics"
click at [307, 265] on button "Test Query" at bounding box center [300, 266] width 44 height 14
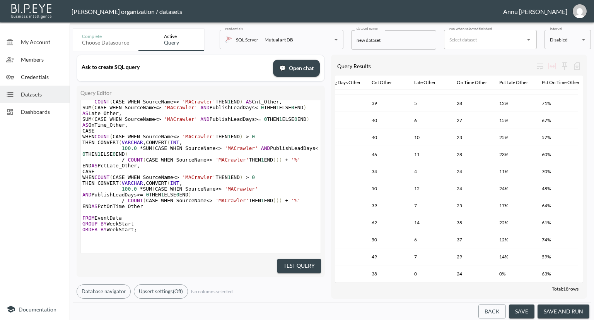
scroll to position [122, 311]
click at [33, 151] on div at bounding box center [35, 210] width 70 height 175
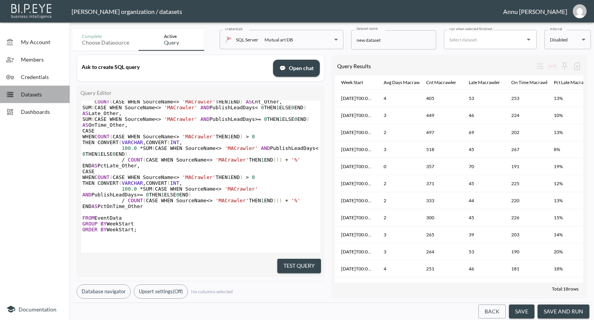
click at [41, 93] on span "Datasets" at bounding box center [42, 94] width 43 height 8
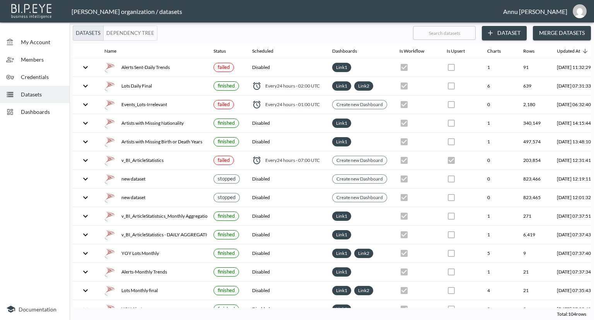
scroll to position [0, 45]
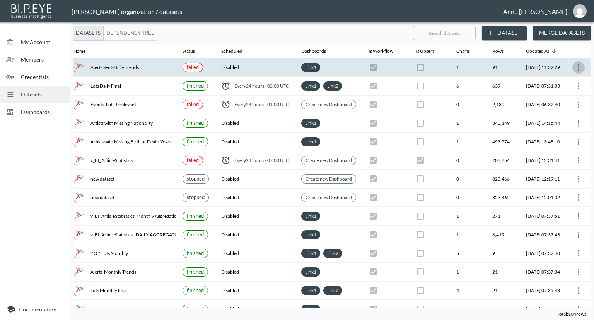
click at [575, 69] on icon "more" at bounding box center [578, 67] width 9 height 9
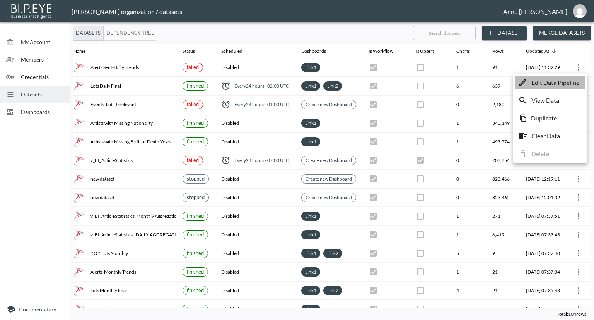
click at [555, 84] on p "Edit Data Pipeline" at bounding box center [556, 82] width 48 height 9
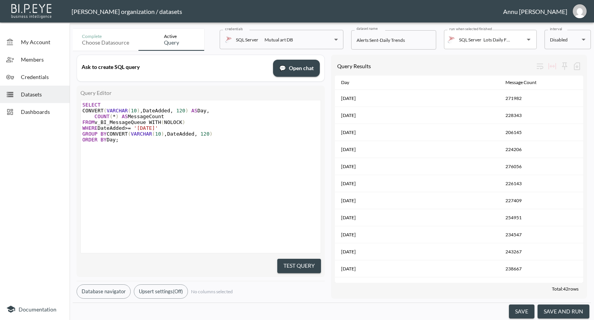
click at [567, 312] on button "save and run" at bounding box center [564, 311] width 52 height 14
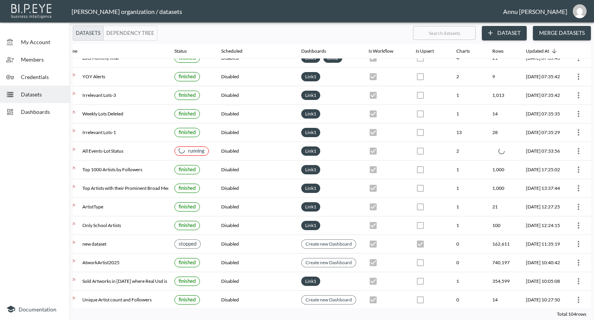
scroll to position [232, 54]
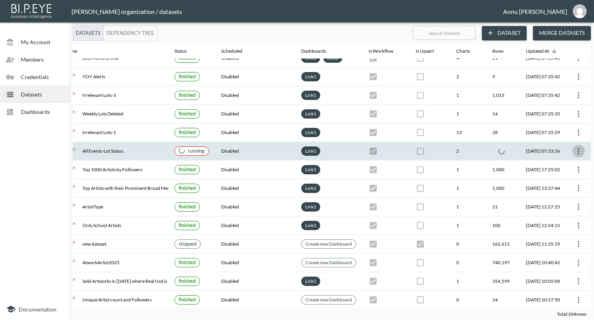
click at [578, 148] on icon "more" at bounding box center [579, 151] width 2 height 6
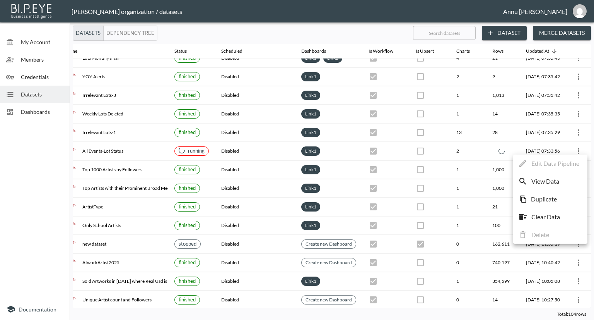
drag, startPoint x: 203, startPoint y: 306, endPoint x: 70, endPoint y: 299, distance: 132.6
click at [70, 299] on div at bounding box center [297, 160] width 594 height 320
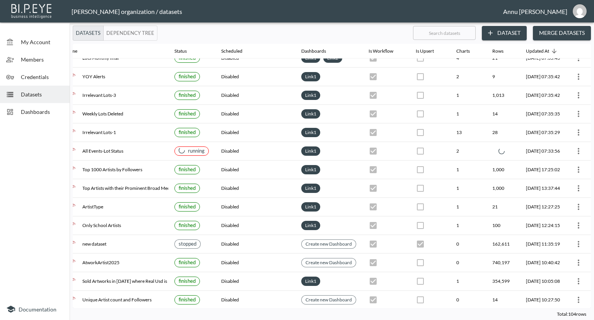
scroll to position [232, 0]
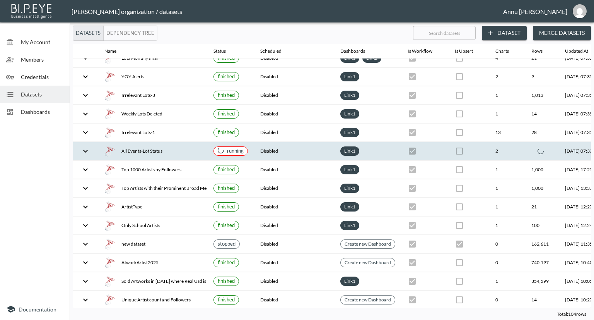
click at [86, 149] on icon "expand row" at bounding box center [85, 150] width 5 height 3
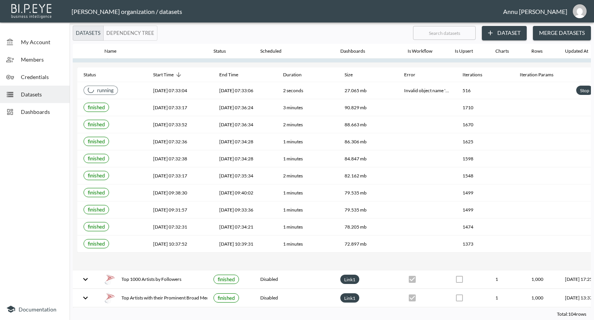
drag, startPoint x: 456, startPoint y: 308, endPoint x: 509, endPoint y: 308, distance: 53.0
click at [509, 308] on div "Total: 104 rows" at bounding box center [332, 314] width 519 height 12
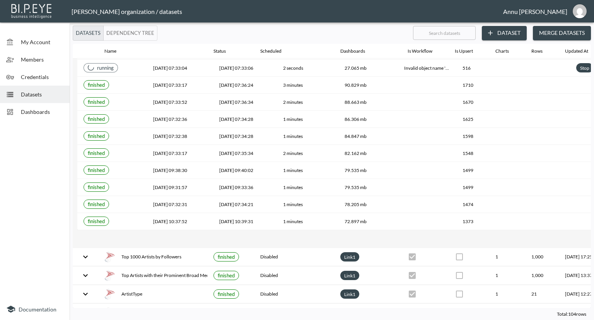
scroll to position [352, 54]
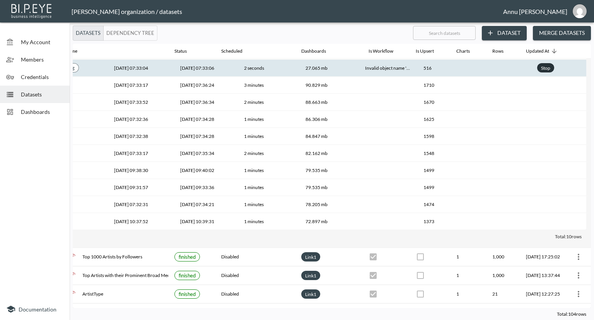
click at [544, 67] on div "Stop" at bounding box center [546, 68] width 12 height 10
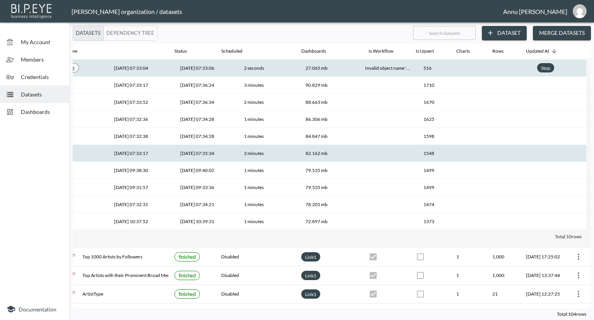
checkbox input "false"
checkbox input "true"
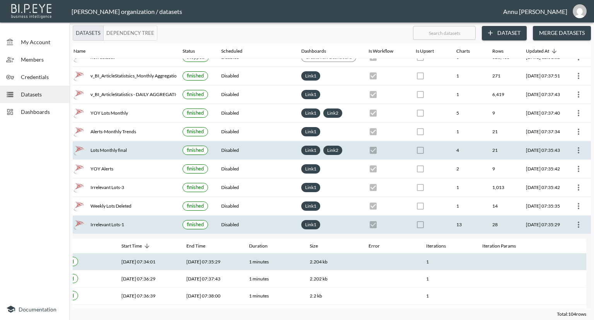
scroll to position [0, 45]
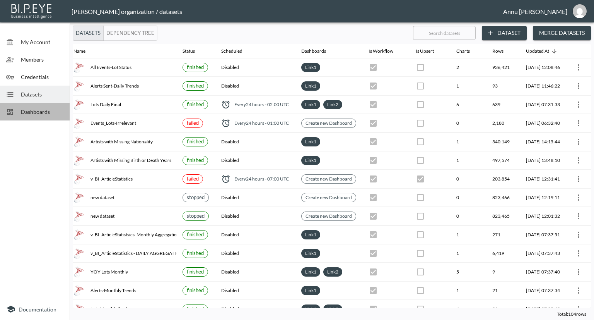
click at [33, 110] on span "Dashboards" at bounding box center [42, 112] width 43 height 8
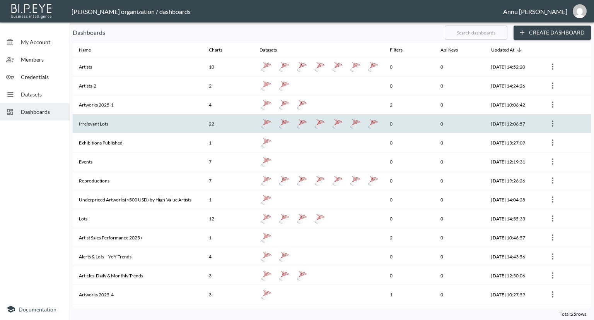
click at [104, 122] on th "Irrelevant Lots" at bounding box center [138, 123] width 130 height 19
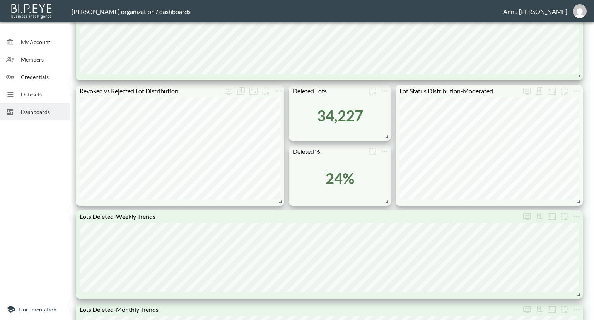
scroll to position [464, 0]
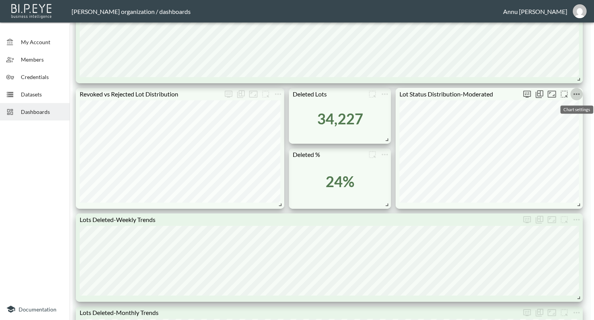
click at [574, 95] on icon "more" at bounding box center [576, 93] width 9 height 9
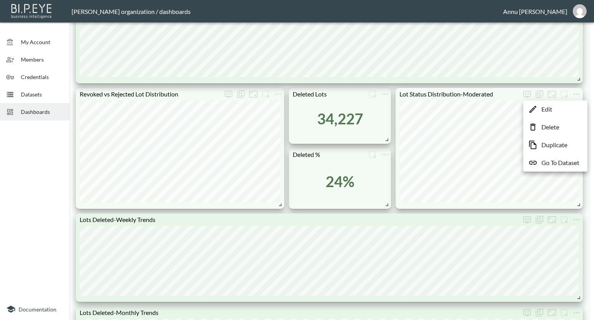
click at [8, 164] on div at bounding box center [297, 160] width 594 height 320
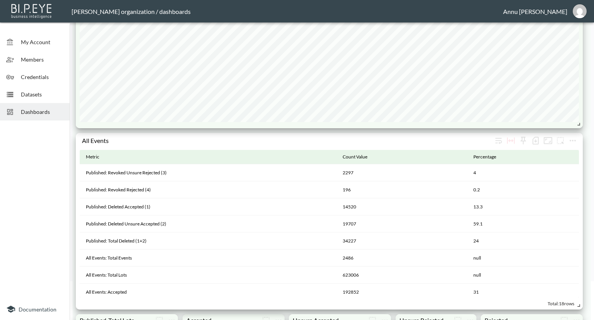
scroll to position [0, 0]
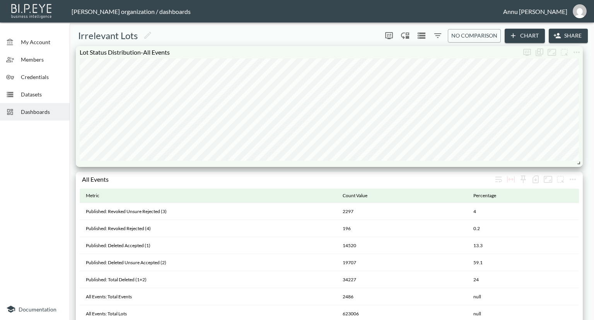
click at [24, 113] on span "Dashboards" at bounding box center [42, 112] width 43 height 8
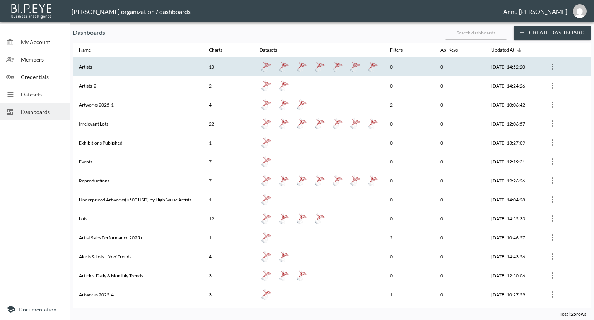
click at [88, 65] on th "Artists" at bounding box center [138, 66] width 130 height 19
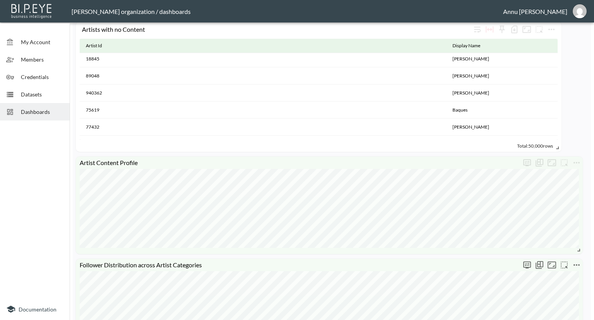
scroll to position [303, 0]
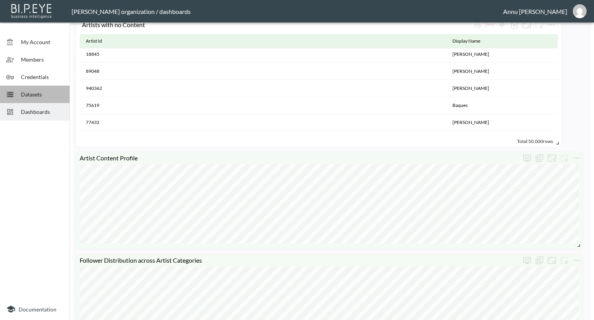
click at [39, 98] on div "Datasets" at bounding box center [35, 94] width 70 height 17
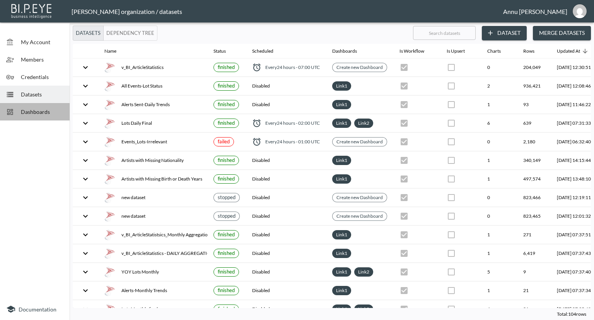
click at [53, 108] on span "Dashboards" at bounding box center [42, 112] width 43 height 8
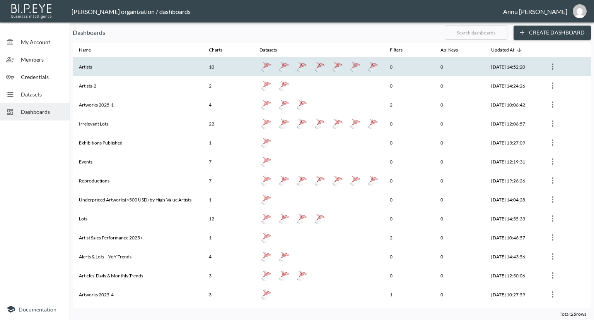
click at [108, 62] on th "Artists" at bounding box center [138, 66] width 130 height 19
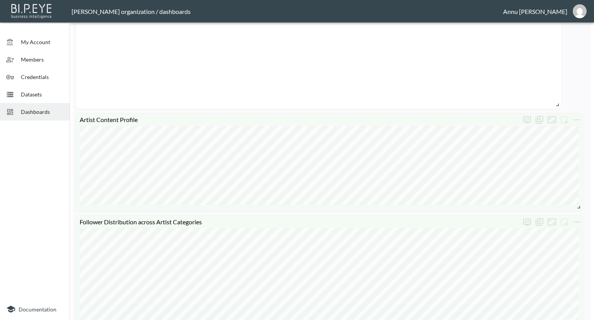
scroll to position [271, 0]
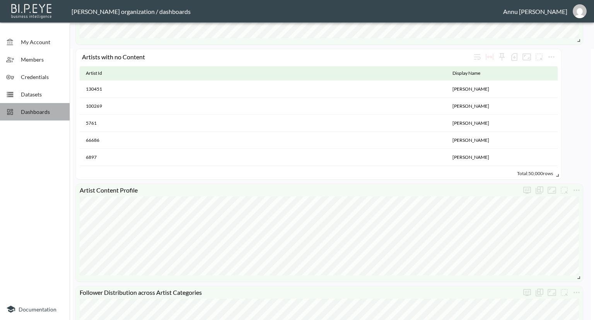
click at [57, 111] on span "Dashboards" at bounding box center [42, 112] width 43 height 8
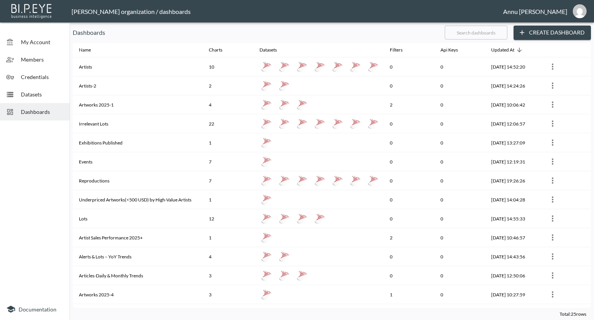
click at [53, 94] on span "Datasets" at bounding box center [42, 94] width 43 height 8
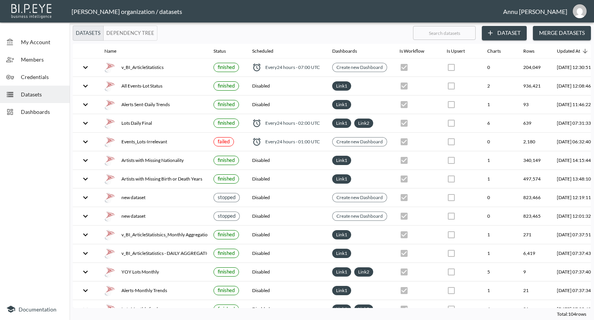
click at [56, 114] on span "Dashboards" at bounding box center [42, 112] width 43 height 8
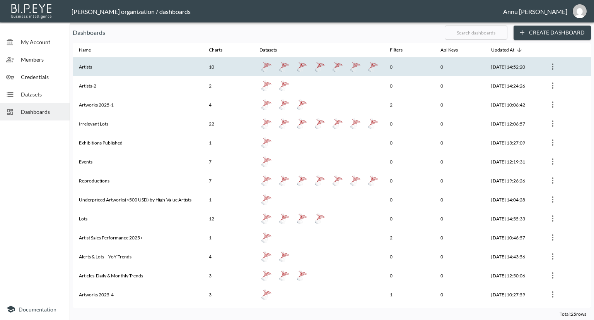
click at [98, 64] on th "Artists" at bounding box center [138, 66] width 130 height 19
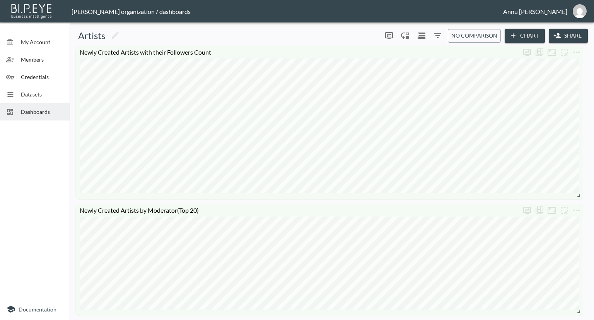
click at [29, 93] on span "Datasets" at bounding box center [42, 94] width 43 height 8
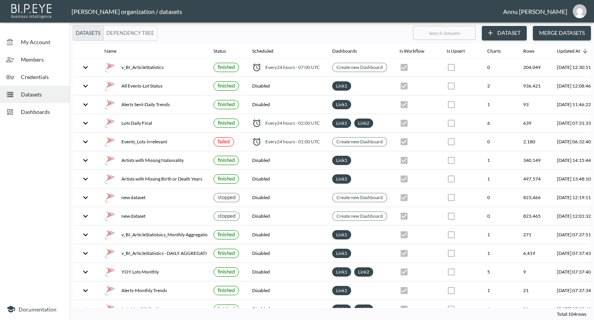
click at [51, 112] on span "Dashboards" at bounding box center [42, 112] width 43 height 8
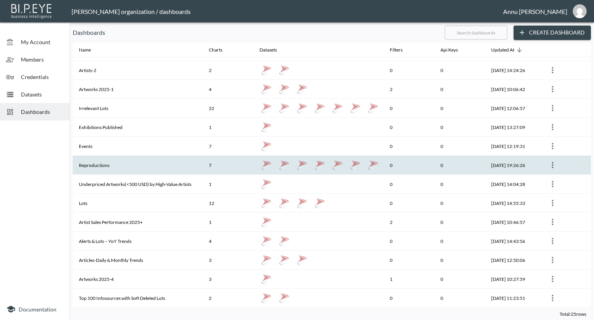
scroll to position [39, 0]
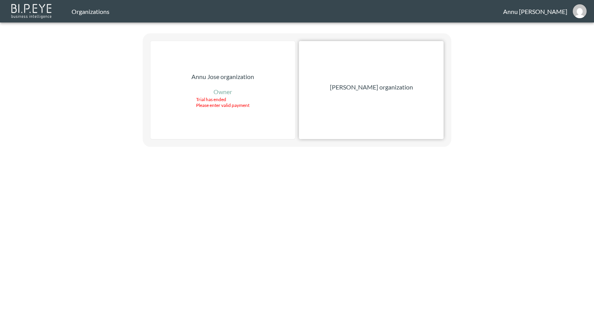
click at [376, 78] on div "[PERSON_NAME] organization" at bounding box center [371, 90] width 145 height 98
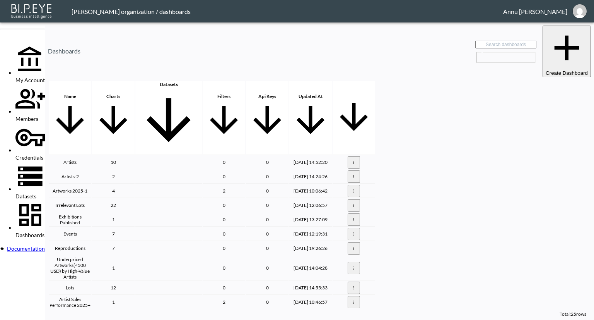
click at [32, 193] on span "Datasets" at bounding box center [25, 196] width 21 height 7
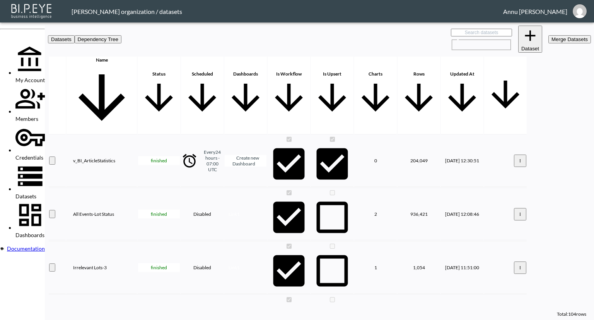
click at [37, 231] on span "Dashboards" at bounding box center [29, 234] width 29 height 7
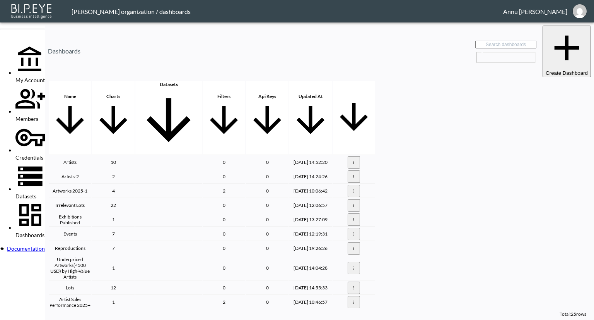
click at [36, 193] on span "Datasets" at bounding box center [25, 196] width 21 height 7
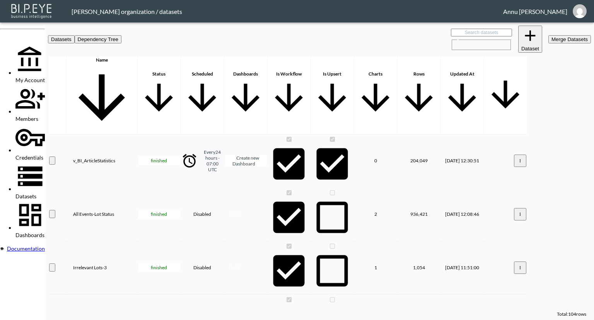
click at [43, 231] on span "Dashboards" at bounding box center [29, 234] width 29 height 7
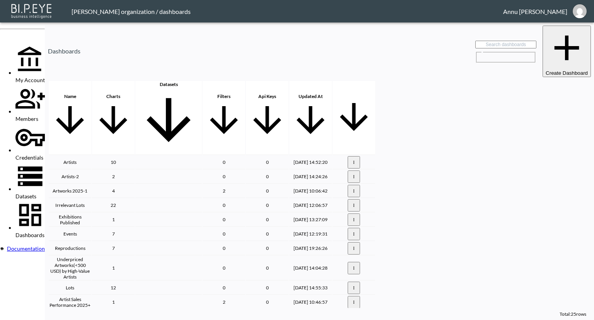
click at [36, 193] on span "Datasets" at bounding box center [25, 196] width 21 height 7
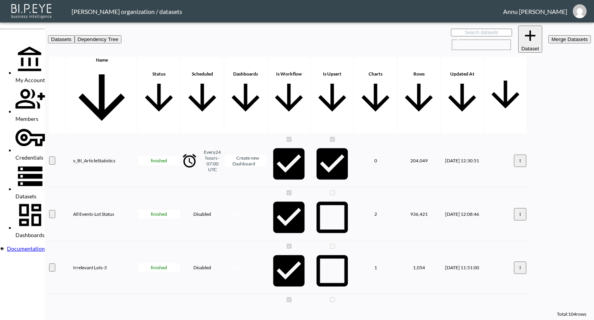
click at [45, 231] on span "Dashboards" at bounding box center [29, 234] width 29 height 7
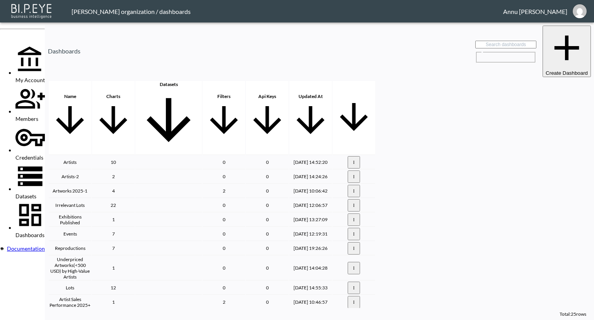
scroll to position [116, 0]
click at [91, 310] on th "Alerts & Lots – YoY Trends" at bounding box center [70, 317] width 43 height 14
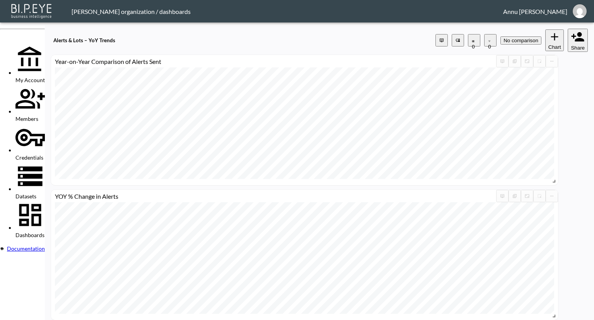
click at [33, 193] on span "Datasets" at bounding box center [25, 196] width 21 height 7
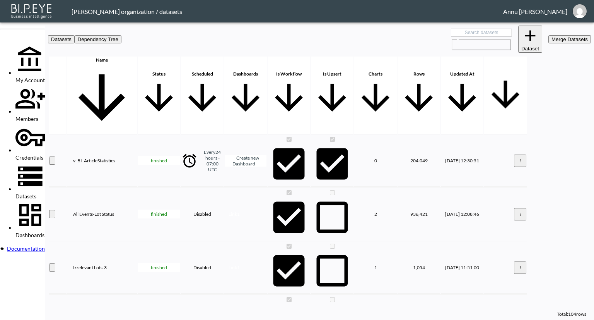
click at [40, 231] on span "Dashboards" at bounding box center [29, 234] width 29 height 7
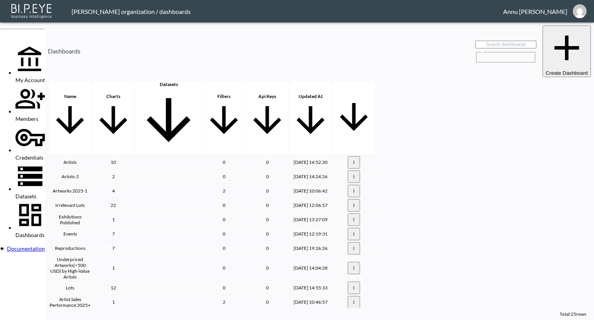
click at [36, 193] on span "Datasets" at bounding box center [25, 196] width 21 height 7
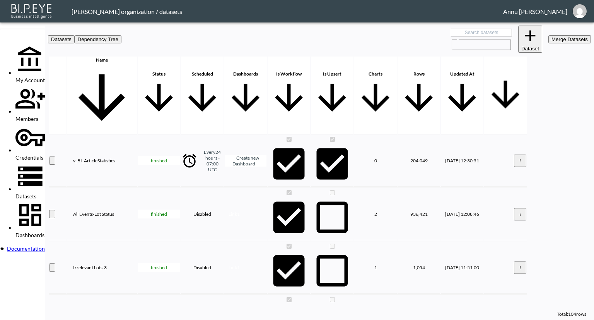
click at [40, 231] on span "Dashboards" at bounding box center [29, 234] width 29 height 7
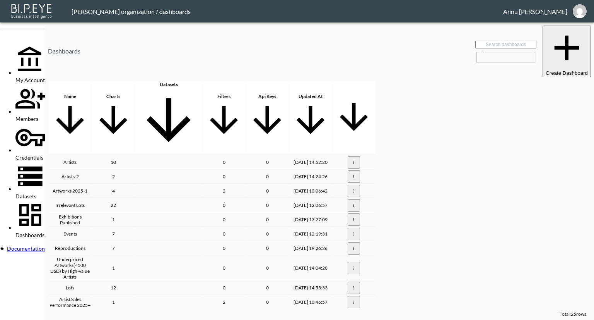
click at [91, 156] on th "Artists" at bounding box center [70, 163] width 43 height 14
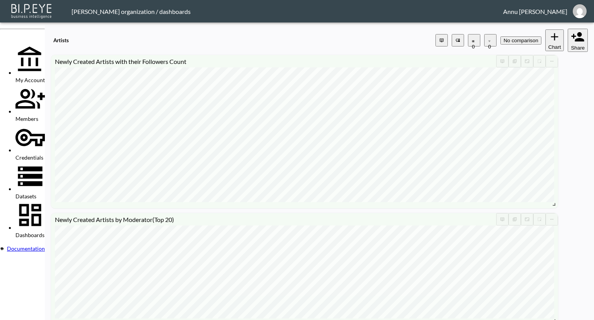
click at [45, 231] on span "Dashboards" at bounding box center [29, 234] width 29 height 7
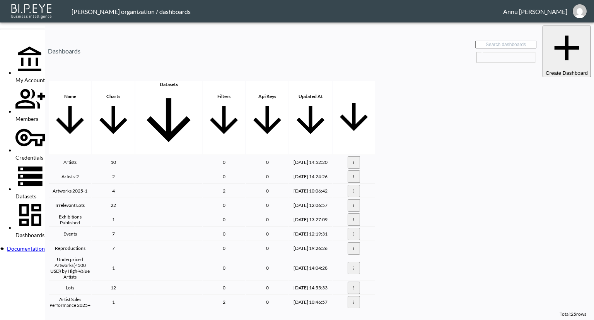
click at [91, 156] on th "Artists" at bounding box center [70, 163] width 43 height 14
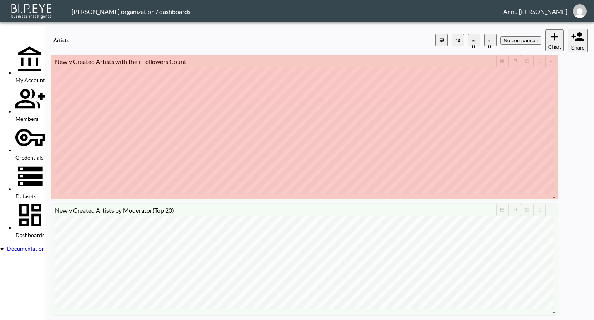
drag, startPoint x: 581, startPoint y: 197, endPoint x: 582, endPoint y: 189, distance: 7.8
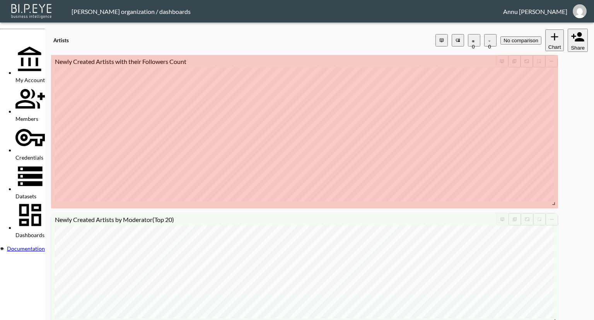
drag, startPoint x: 581, startPoint y: 190, endPoint x: 581, endPoint y: 194, distance: 3.9
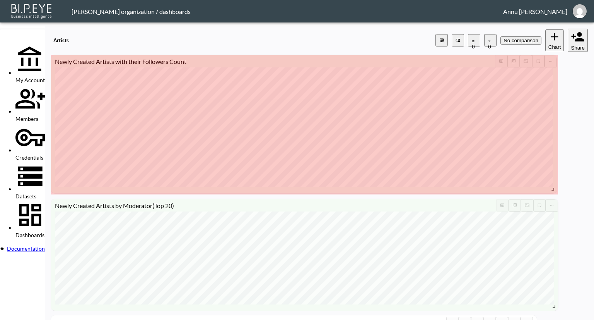
drag, startPoint x: 581, startPoint y: 194, endPoint x: 579, endPoint y: 178, distance: 15.1
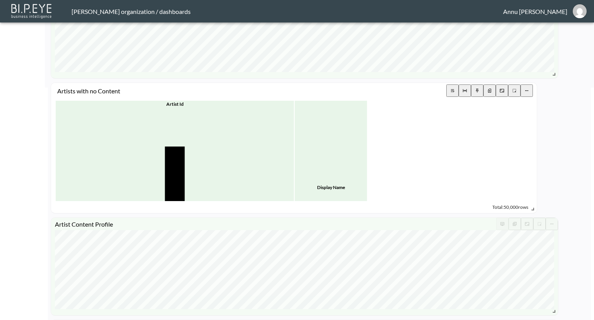
scroll to position [155, 0]
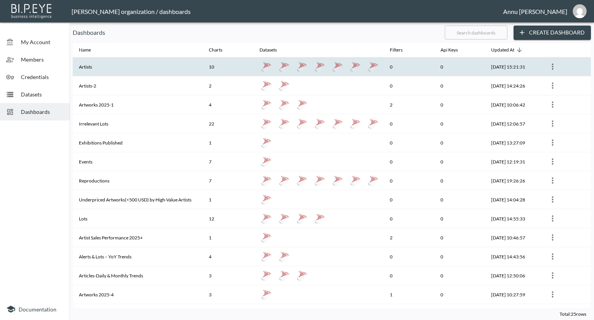
click at [103, 69] on th "Artists" at bounding box center [138, 66] width 130 height 19
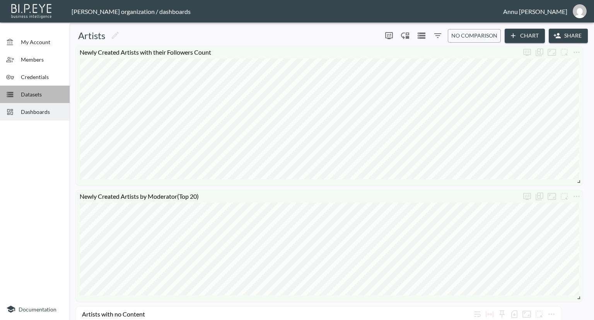
click at [36, 96] on span "Datasets" at bounding box center [42, 94] width 43 height 8
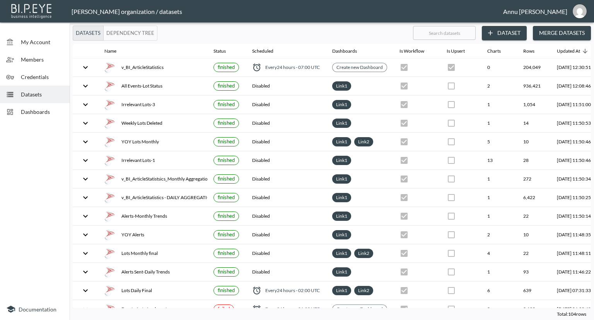
scroll to position [0, 45]
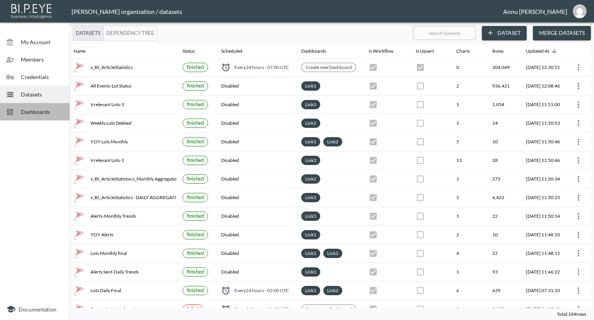
click at [39, 117] on div "Dashboards" at bounding box center [35, 111] width 70 height 17
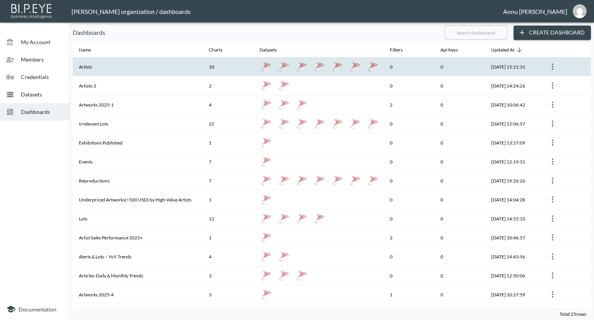
click at [151, 69] on th "Artists" at bounding box center [138, 66] width 130 height 19
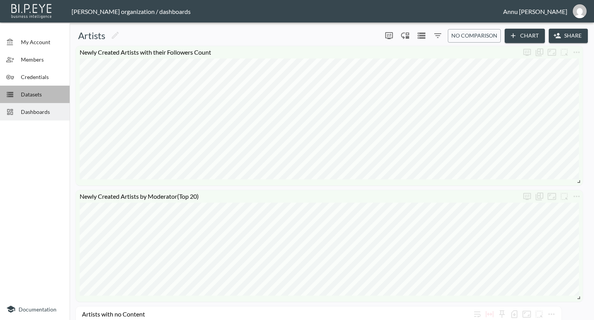
click at [25, 93] on span "Datasets" at bounding box center [42, 94] width 43 height 8
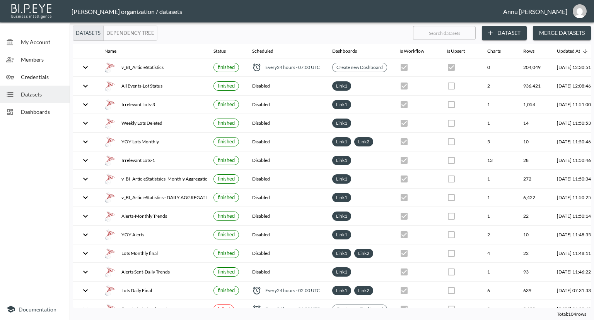
click at [42, 108] on span "Dashboards" at bounding box center [42, 112] width 43 height 8
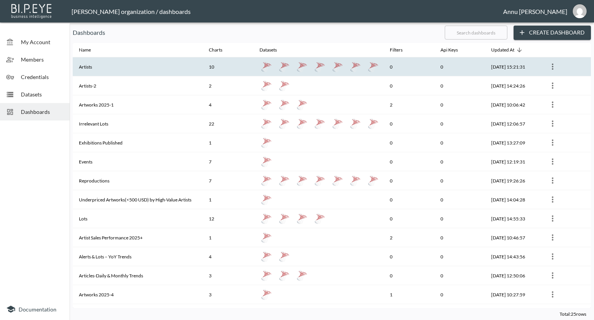
click at [106, 65] on th "Artists" at bounding box center [138, 66] width 130 height 19
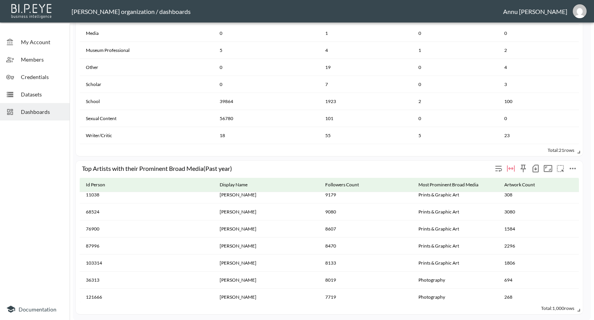
scroll to position [178, 0]
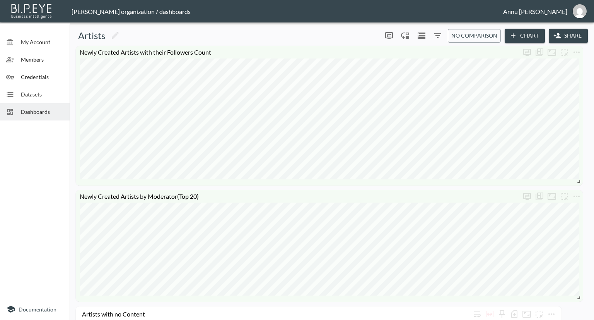
click at [36, 90] on span "Datasets" at bounding box center [42, 94] width 43 height 8
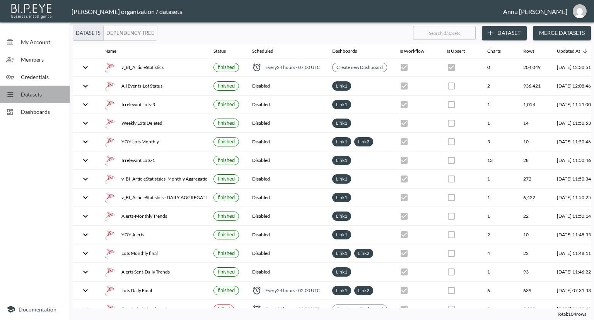
click at [51, 91] on span "Datasets" at bounding box center [42, 94] width 43 height 8
click at [503, 29] on button "Dataset" at bounding box center [504, 33] width 45 height 14
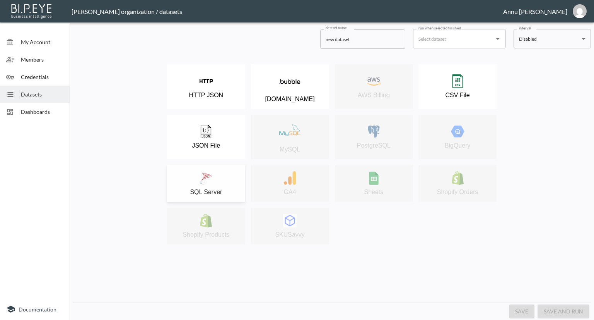
click at [211, 183] on img at bounding box center [206, 178] width 14 height 14
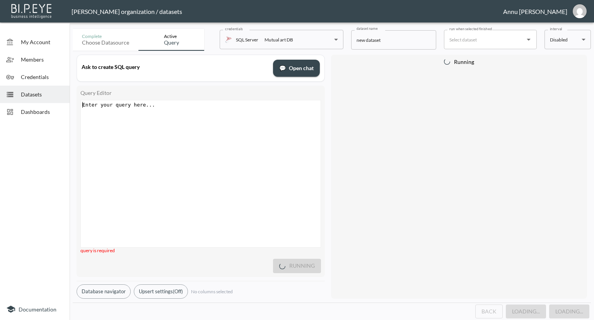
click at [174, 110] on div "Enter your query here... ​ x ​" at bounding box center [210, 183] width 259 height 166
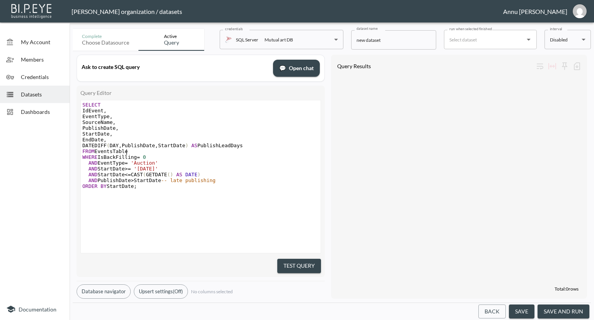
click at [126, 152] on span "FROM EventsTable" at bounding box center [105, 151] width 46 height 6
type textarea "v_BI_EventStatistics"
click at [242, 211] on div "​ x SELECT IdEvent , EventType , SourceName , PublishDate , StartDate , EndDate…" at bounding box center [210, 186] width 259 height 172
click at [295, 261] on button "Test Query" at bounding box center [300, 266] width 44 height 14
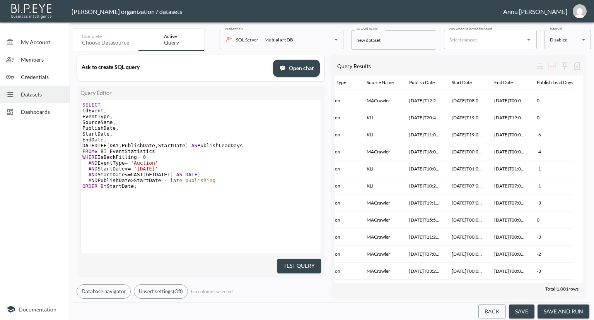
scroll to position [0, 0]
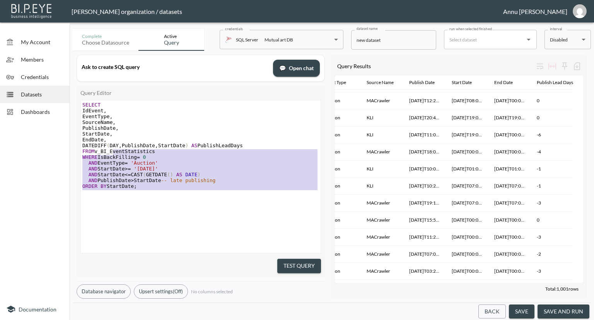
type textarea "SELECT IdEvent, EventType, SourceName, PublishDate, StartDate, EndDate, DATEDIF…"
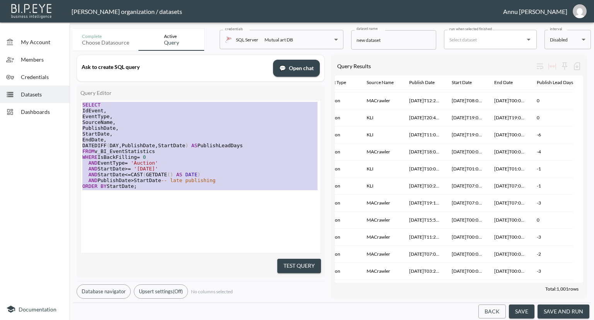
drag, startPoint x: 141, startPoint y: 190, endPoint x: 78, endPoint y: 77, distance: 129.4
click at [78, 77] on div "Ask to create SQL query 💬 Open chat Query Editor SELECT IdEvent, EventType, Sou…" at bounding box center [201, 177] width 248 height 244
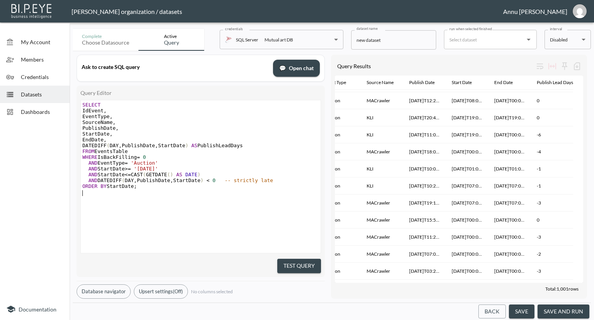
click at [290, 261] on button "Test Query" at bounding box center [300, 266] width 44 height 14
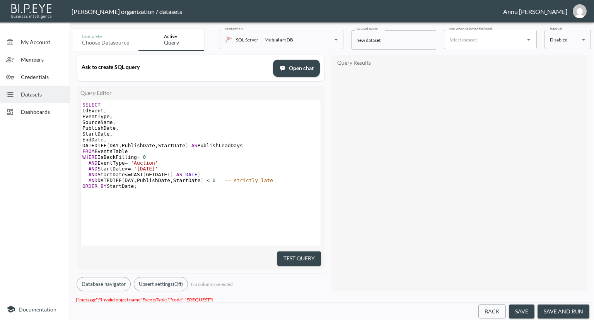
click at [136, 152] on pre "FROM EventsTable" at bounding box center [202, 151] width 242 height 6
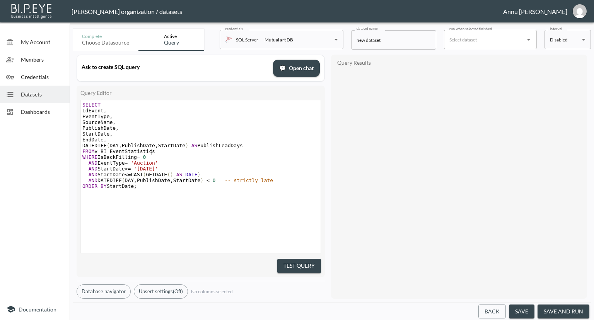
scroll to position [0, 56]
type textarea "v_BI_EventStatistics"
click at [296, 260] on button "Test Query" at bounding box center [300, 266] width 44 height 14
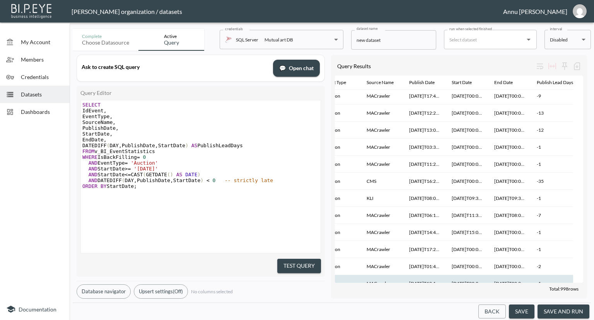
scroll to position [3212, 62]
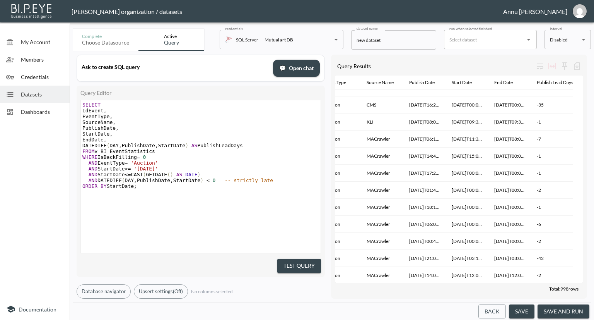
click at [148, 156] on pre "WHERE IsBackFilling = 0" at bounding box center [202, 157] width 242 height 6
type textarea ","
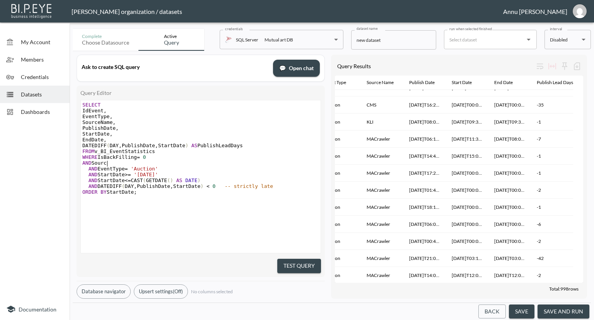
scroll to position [0, 28]
type textarea "AND SourceName=''"
type textarea "Mac"
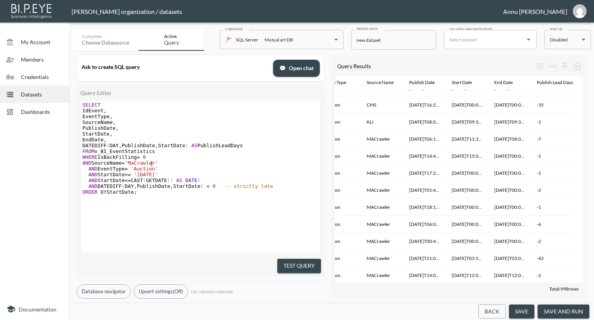
type textarea "Crawler"
click at [301, 266] on button "Test Query" at bounding box center [300, 266] width 44 height 14
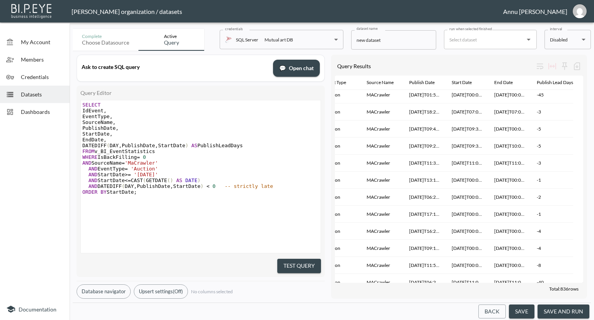
scroll to position [7238, 62]
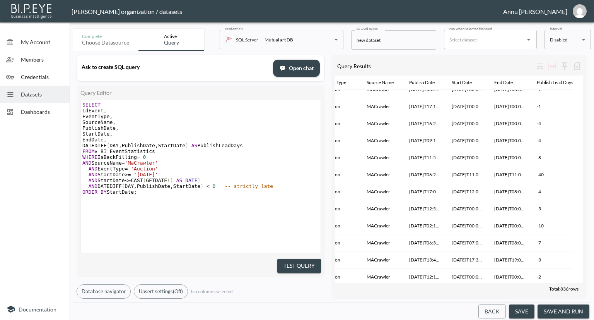
click at [11, 161] on div at bounding box center [35, 210] width 70 height 175
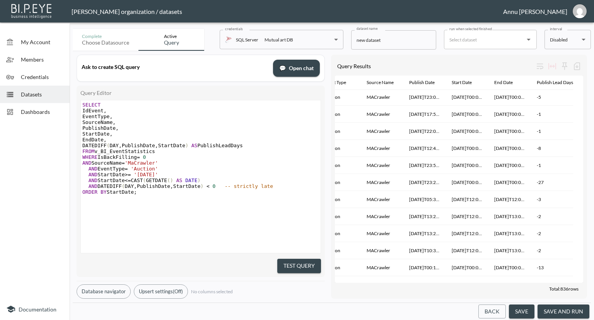
scroll to position [9007, 62]
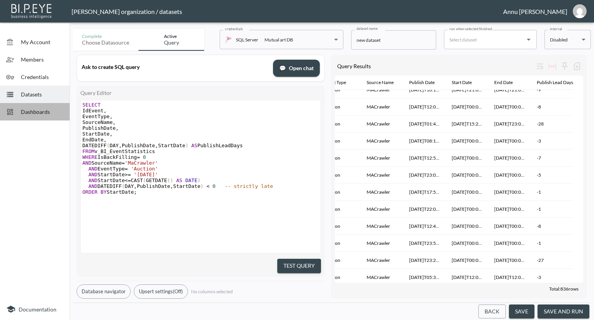
click at [28, 109] on span "Dashboards" at bounding box center [42, 112] width 43 height 8
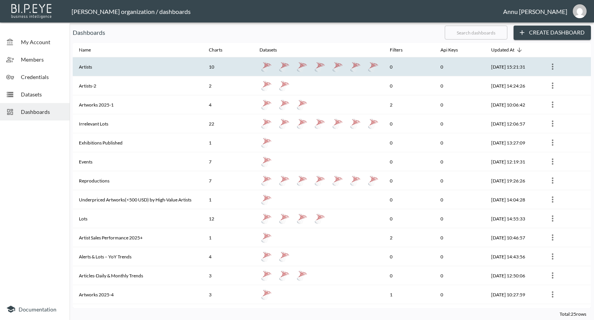
click at [106, 64] on th "Artists" at bounding box center [138, 66] width 130 height 19
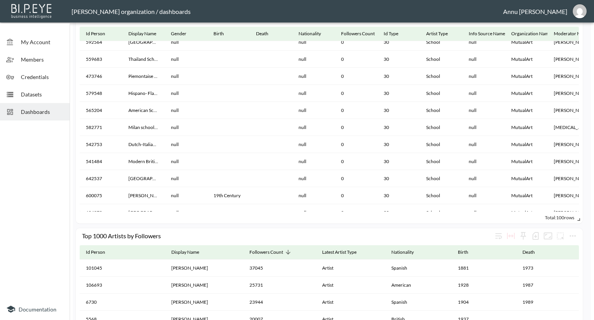
scroll to position [1283, 0]
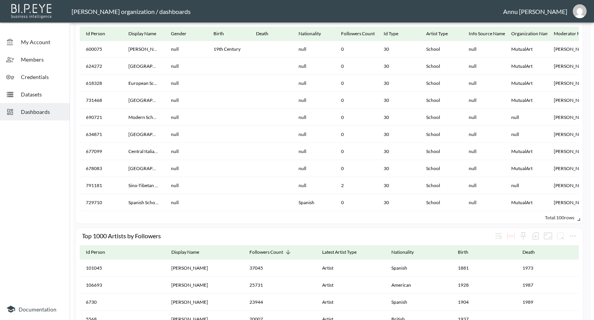
drag, startPoint x: 454, startPoint y: 211, endPoint x: 377, endPoint y: 214, distance: 77.1
click at [377, 214] on div "Total: 100 rows" at bounding box center [330, 217] width 500 height 12
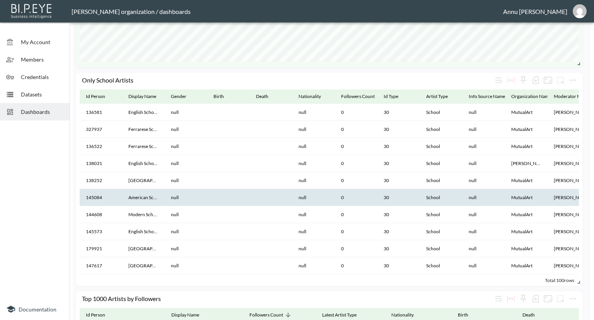
scroll to position [736, 0]
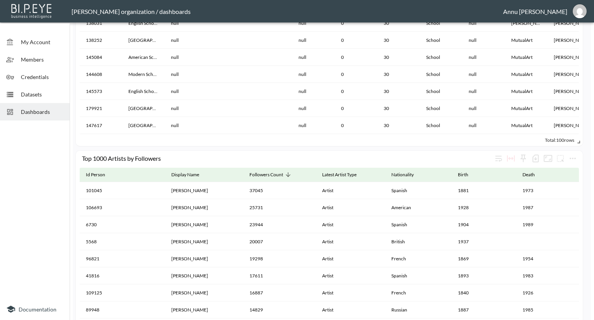
click at [43, 114] on span "Dashboards" at bounding box center [42, 112] width 43 height 8
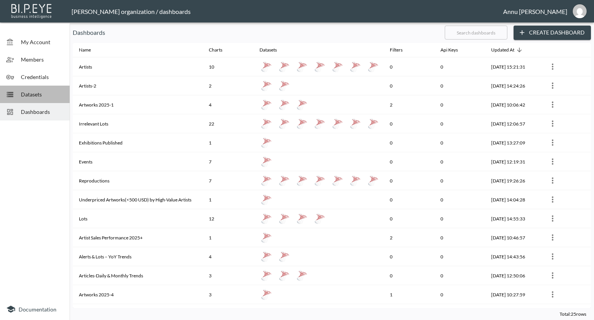
click at [43, 96] on span "Datasets" at bounding box center [42, 94] width 43 height 8
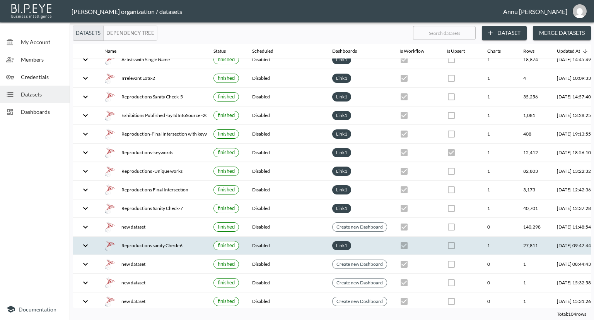
scroll to position [813, 0]
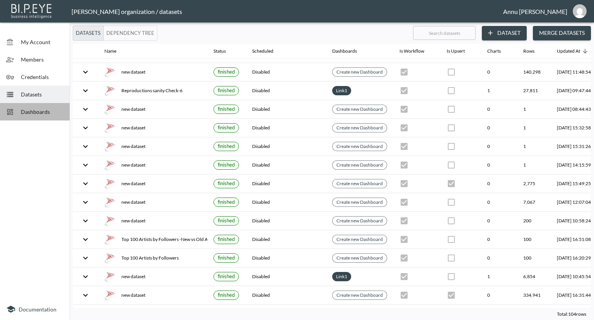
click at [40, 110] on span "Dashboards" at bounding box center [42, 112] width 43 height 8
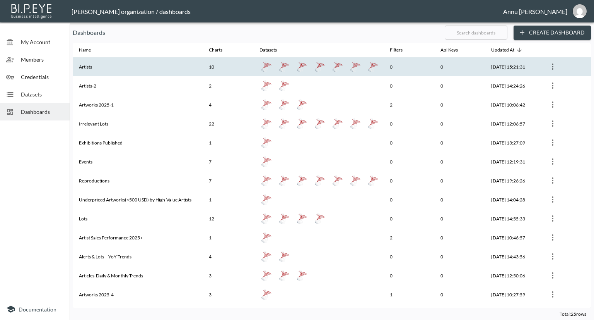
click at [98, 67] on th "Artists" at bounding box center [138, 66] width 130 height 19
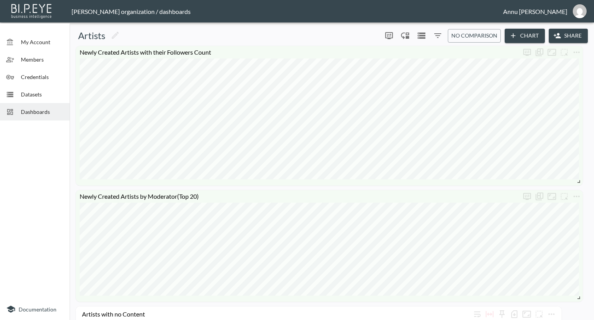
click at [36, 91] on span "Datasets" at bounding box center [42, 94] width 43 height 8
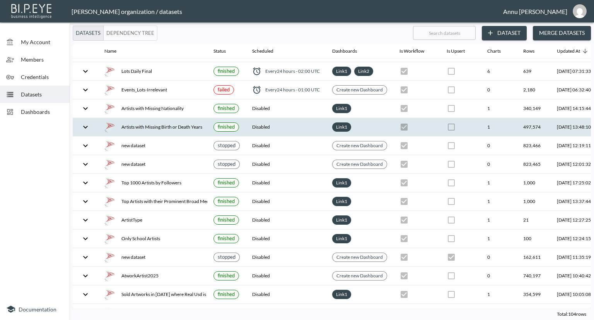
scroll to position [215, 0]
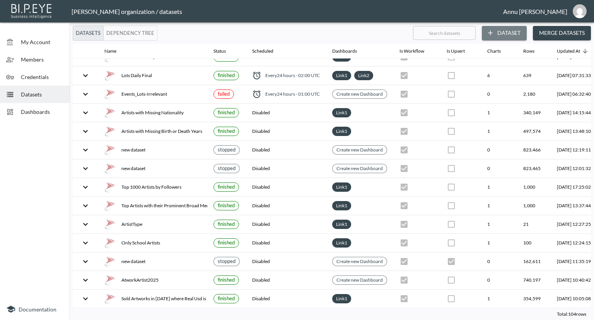
click at [505, 35] on button "Dataset" at bounding box center [504, 33] width 45 height 14
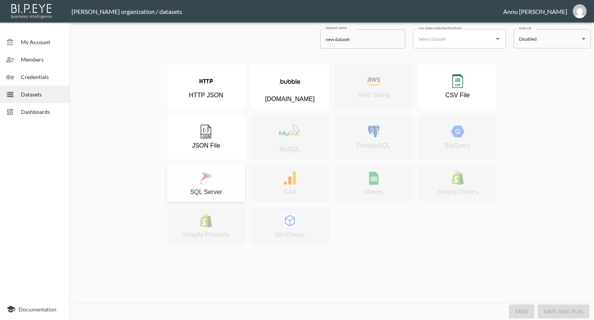
click at [202, 181] on img at bounding box center [206, 178] width 14 height 14
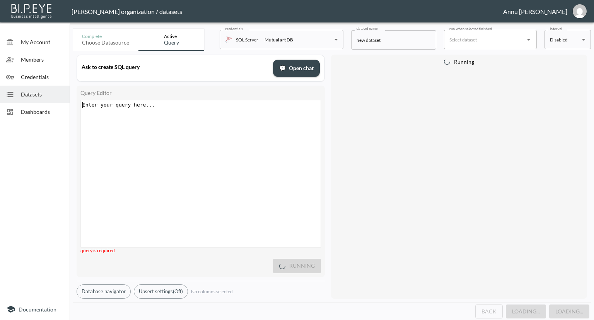
click at [183, 111] on div "Enter your query here... xxxxxxxxxx ​" at bounding box center [210, 183] width 259 height 166
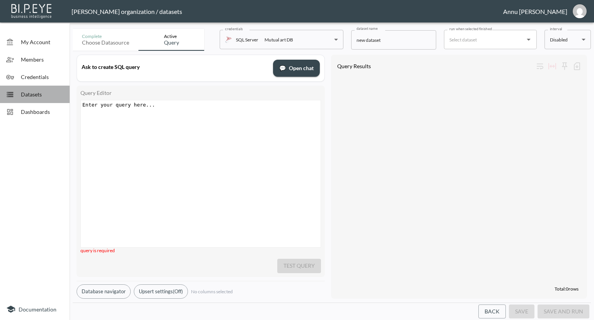
click at [36, 97] on span "Datasets" at bounding box center [42, 94] width 43 height 8
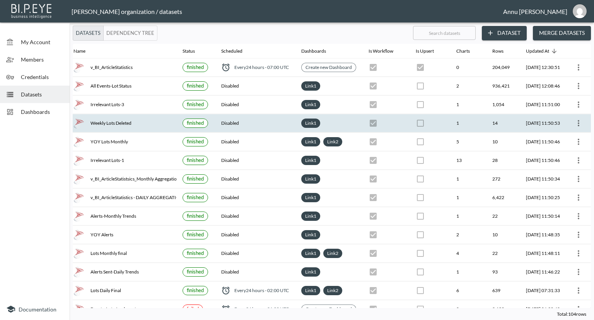
scroll to position [194, 45]
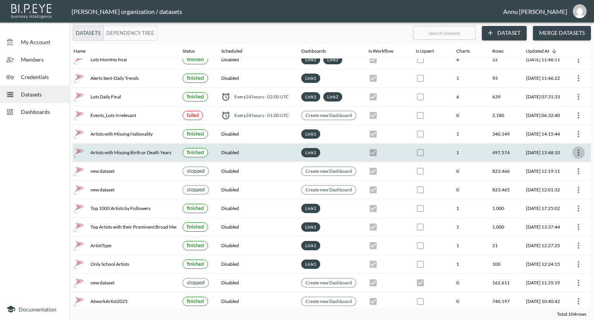
click at [581, 148] on icon "more" at bounding box center [578, 152] width 9 height 9
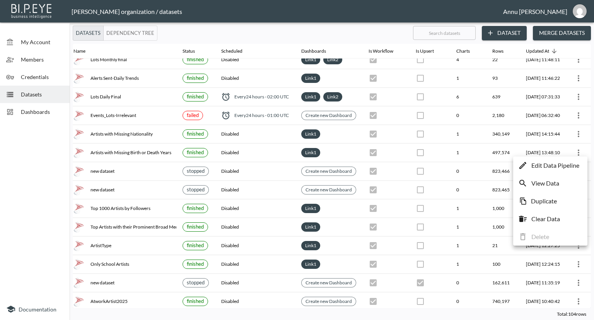
click at [555, 165] on p "Edit Data Pipeline" at bounding box center [556, 165] width 48 height 9
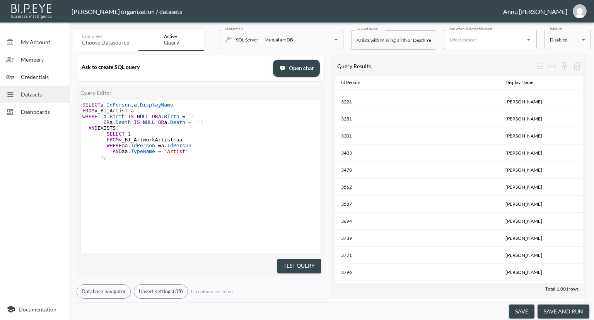
scroll to position [2709, 0]
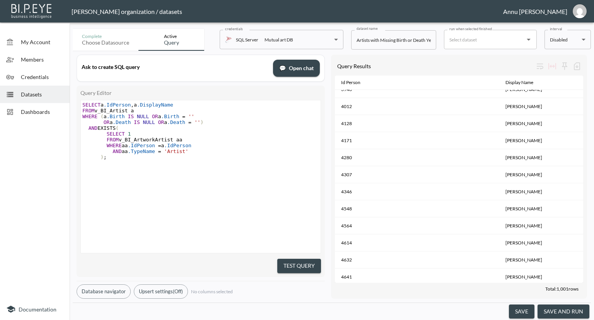
click at [32, 92] on span "Datasets" at bounding box center [42, 94] width 43 height 8
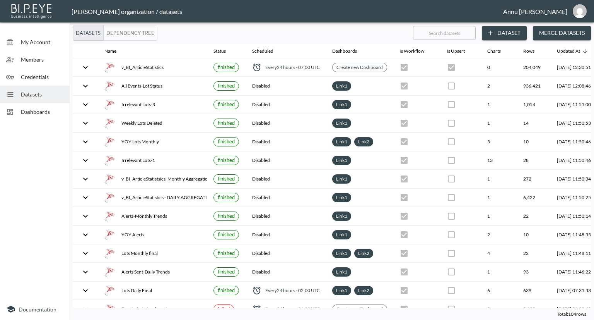
scroll to position [0, 45]
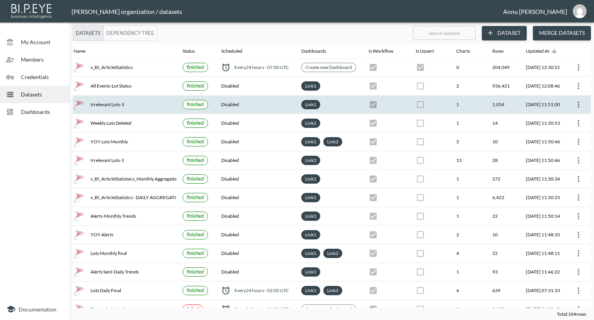
click at [576, 101] on icon "more" at bounding box center [578, 104] width 9 height 9
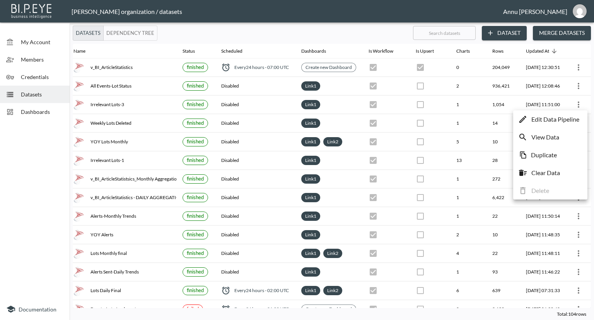
click at [556, 121] on p "Edit Data Pipeline" at bounding box center [556, 119] width 48 height 9
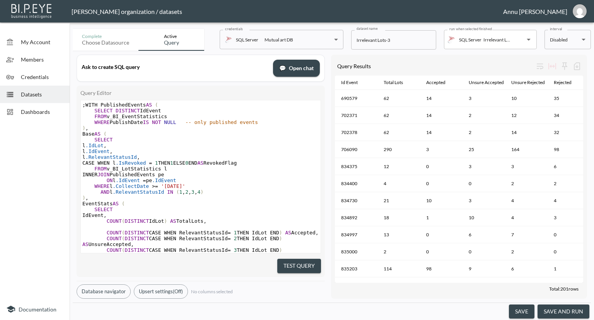
scroll to position [77, 0]
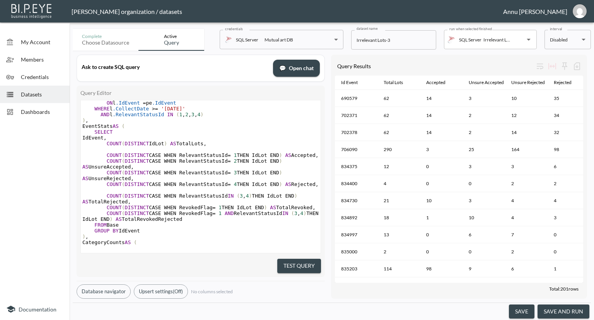
click at [23, 89] on div "Datasets" at bounding box center [35, 94] width 70 height 17
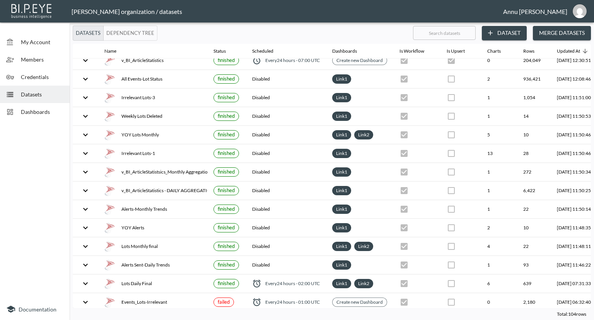
scroll to position [7, 0]
click at [511, 31] on button "Dataset" at bounding box center [504, 33] width 45 height 14
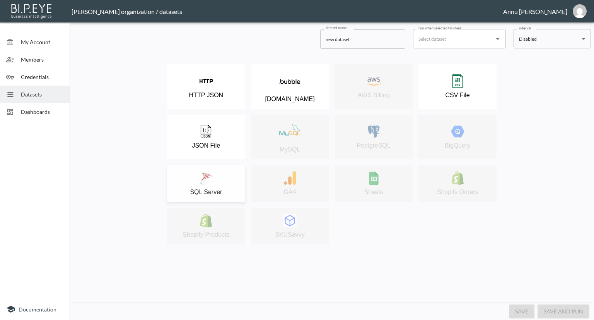
click at [217, 176] on div "SQL Server" at bounding box center [206, 183] width 70 height 24
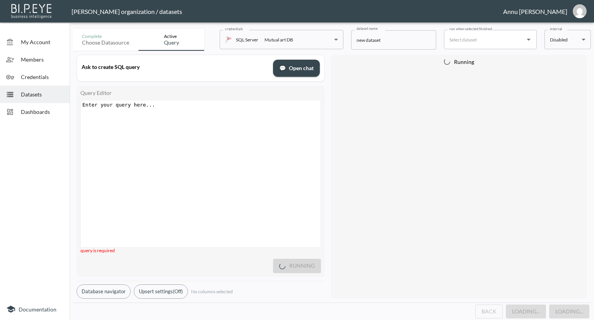
click at [194, 116] on div "Enter your query here... xxxxxxxxxx ​" at bounding box center [210, 183] width 259 height 166
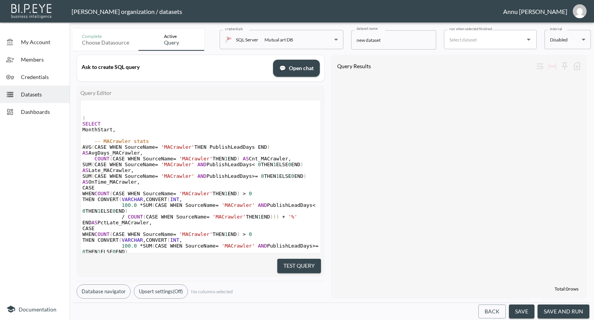
scroll to position [0, 0]
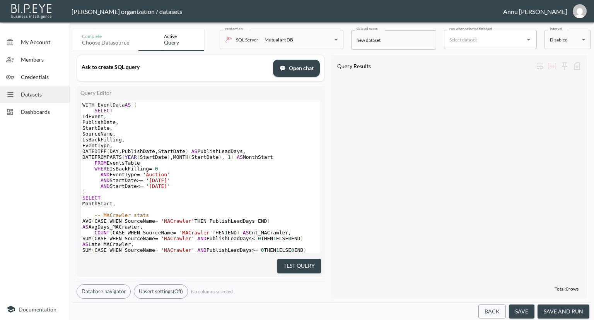
click at [139, 163] on pre "FROM EventsTable" at bounding box center [201, 163] width 240 height 6
type textarea "v_BI_EventStatistics"
click at [283, 265] on button "Test Query" at bounding box center [300, 266] width 44 height 14
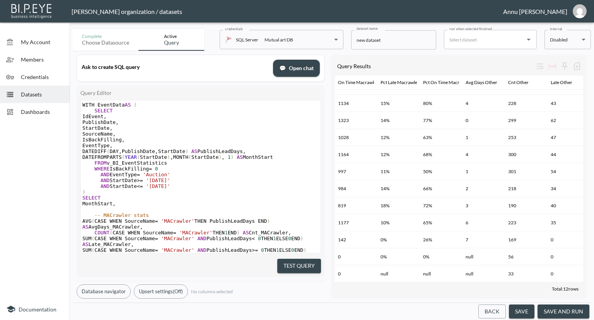
scroll to position [19, 0]
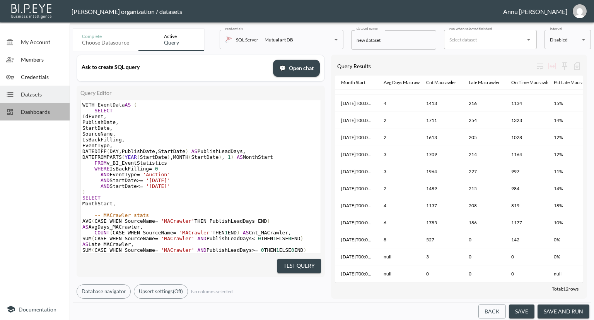
click at [37, 116] on div "Dashboards" at bounding box center [35, 111] width 70 height 17
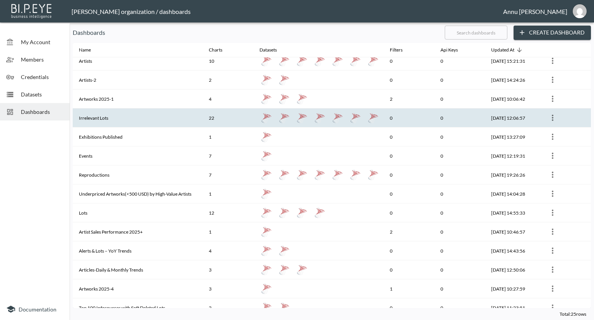
scroll to position [24, 0]
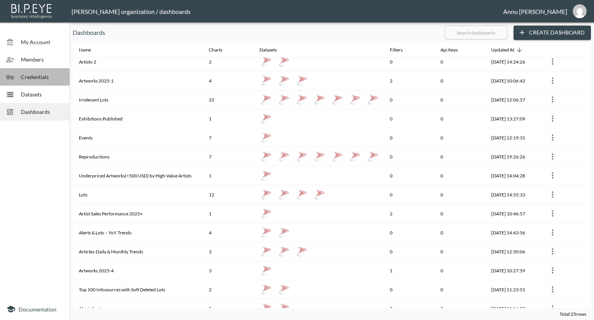
click at [44, 74] on span "Credentials" at bounding box center [42, 77] width 43 height 8
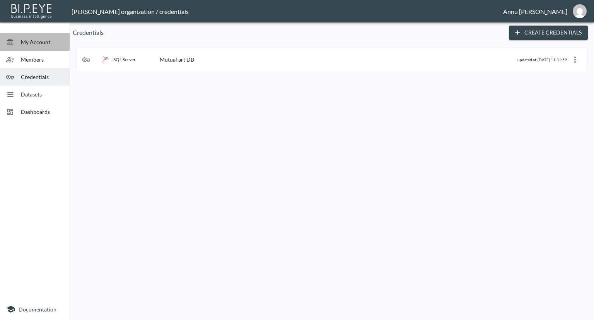
click at [40, 43] on span "My Account" at bounding box center [42, 42] width 43 height 8
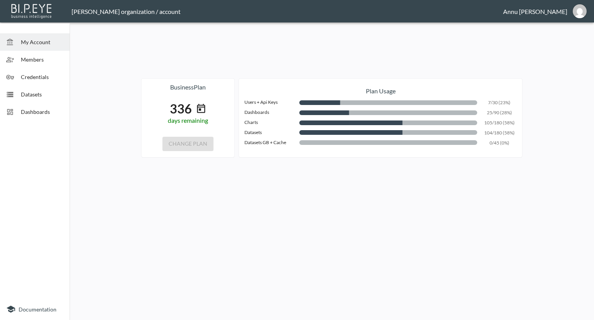
click at [38, 61] on span "Members" at bounding box center [42, 59] width 43 height 8
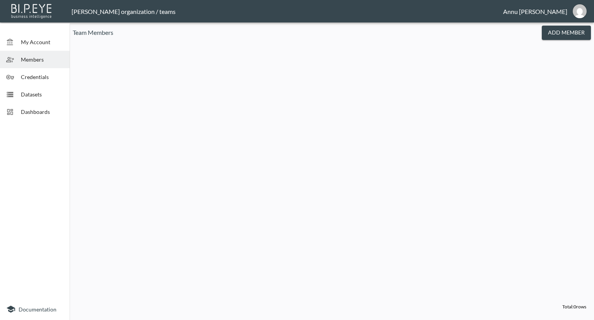
click at [34, 109] on span "Dashboards" at bounding box center [42, 112] width 43 height 8
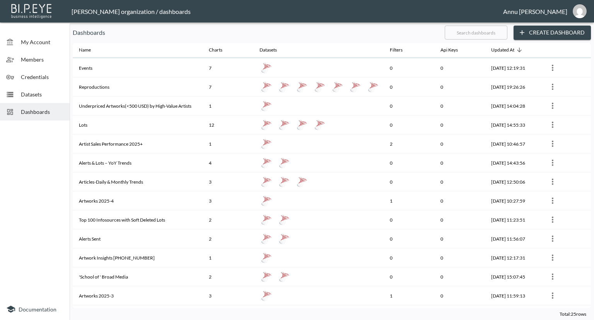
scroll to position [202, 0]
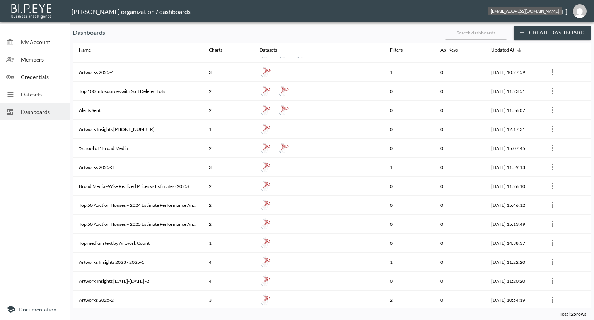
click at [577, 11] on img "annu@mutualart.com" at bounding box center [580, 11] width 14 height 14
click at [548, 44] on li "Logout" at bounding box center [560, 45] width 67 height 14
